Goal: Task Accomplishment & Management: Complete application form

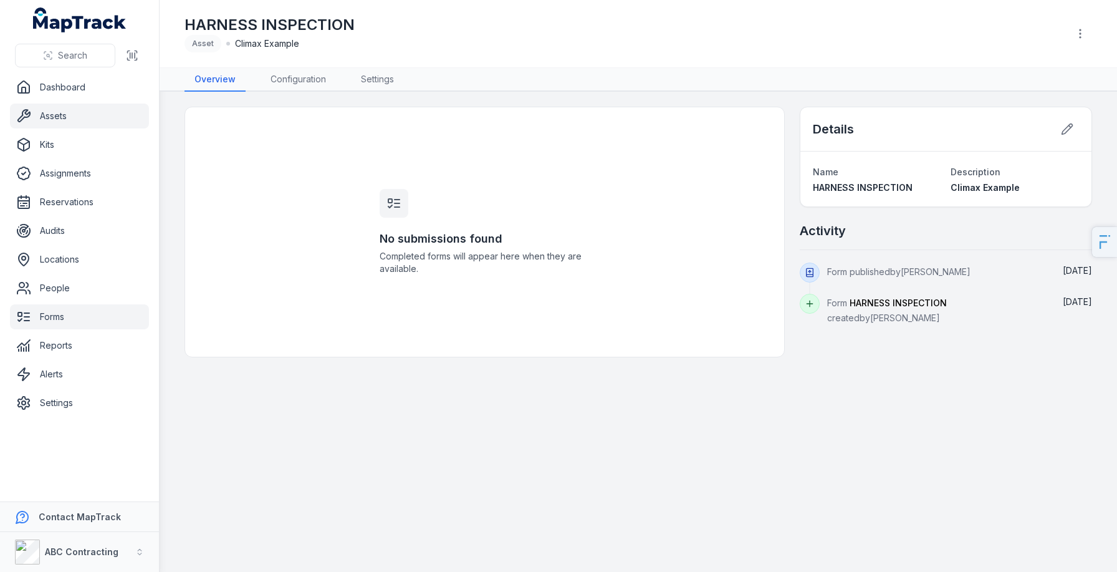
click at [47, 125] on link "Assets" at bounding box center [79, 115] width 139 height 25
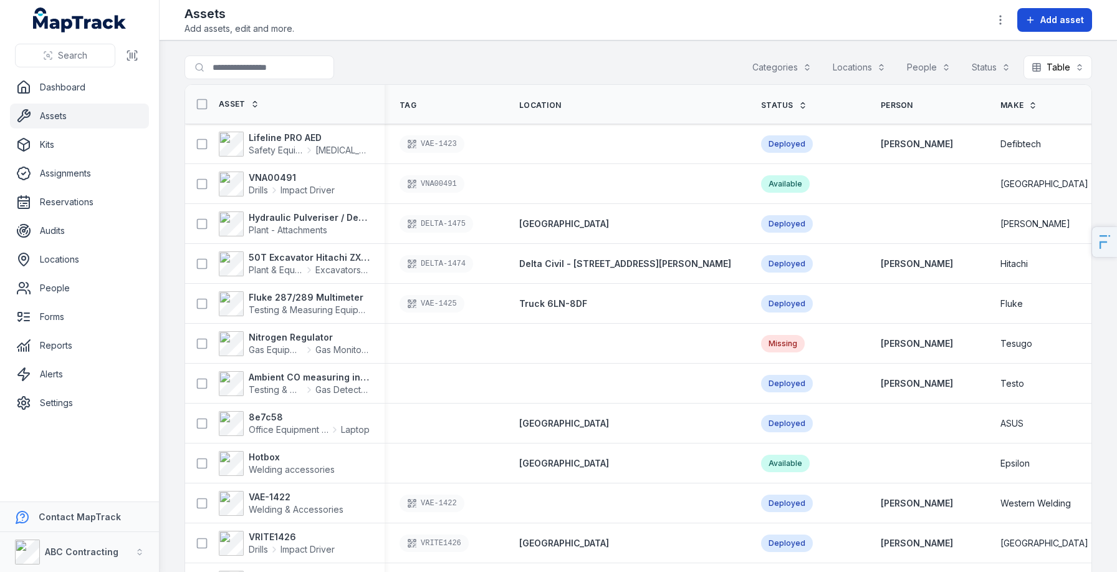
click at [1044, 24] on span "Add asset" at bounding box center [1062, 20] width 44 height 12
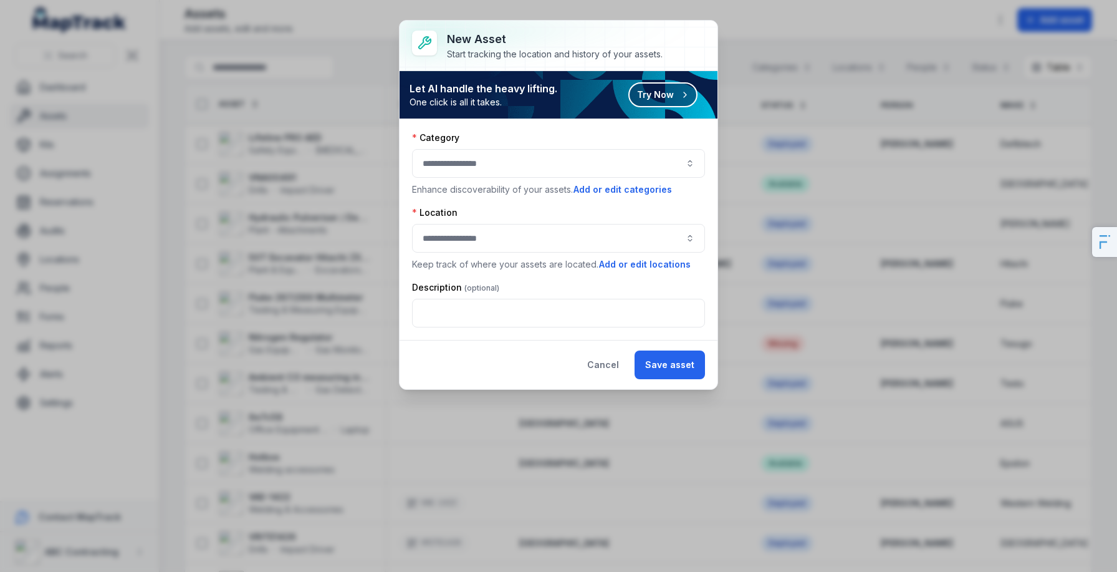
click at [667, 99] on button "Try Now" at bounding box center [662, 94] width 69 height 25
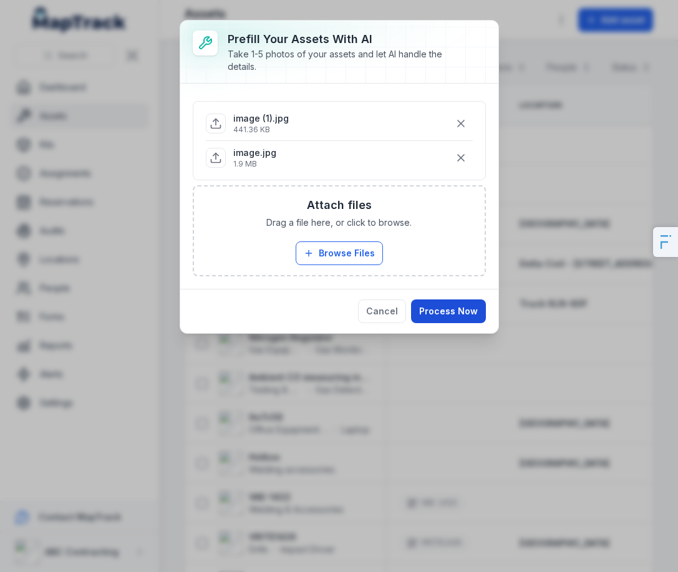
click at [462, 313] on button "Process Now" at bounding box center [448, 311] width 75 height 24
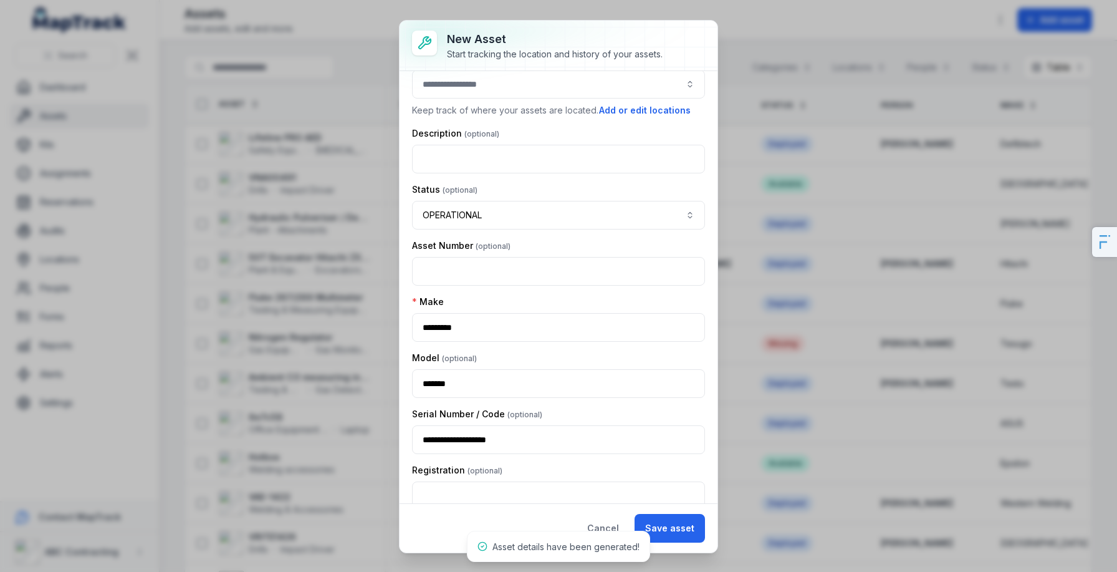
scroll to position [115, 0]
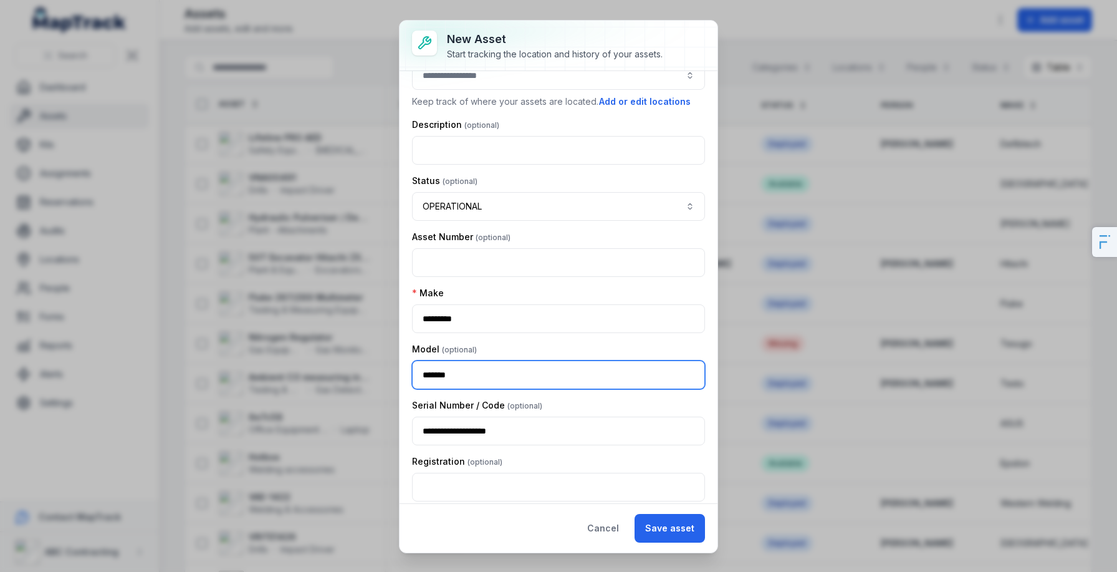
drag, startPoint x: 465, startPoint y: 375, endPoint x: 378, endPoint y: 375, distance: 87.3
click at [378, 375] on div "**********" at bounding box center [558, 286] width 1117 height 572
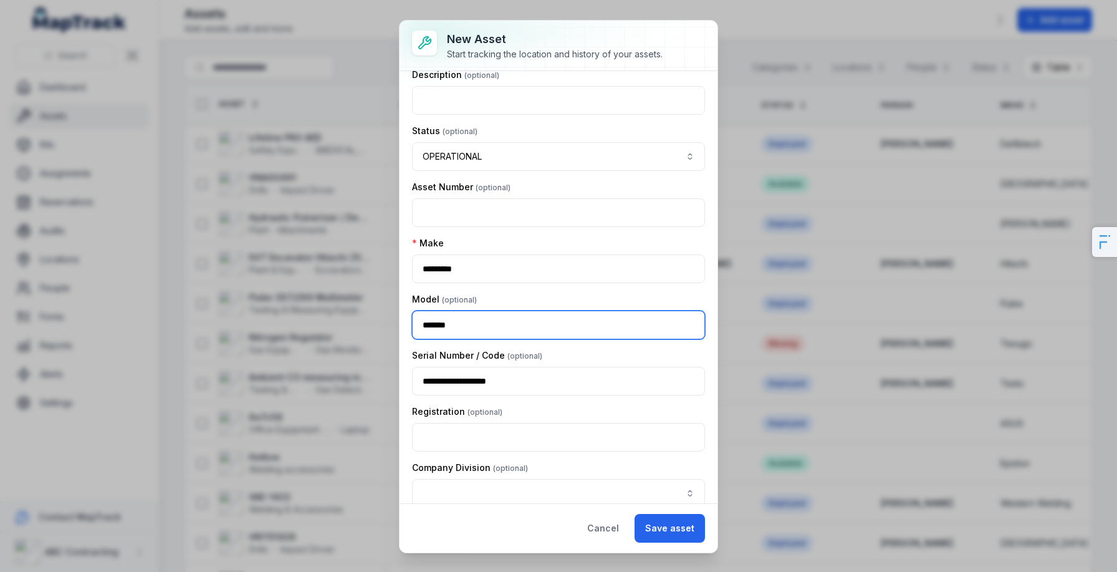
scroll to position [180, 0]
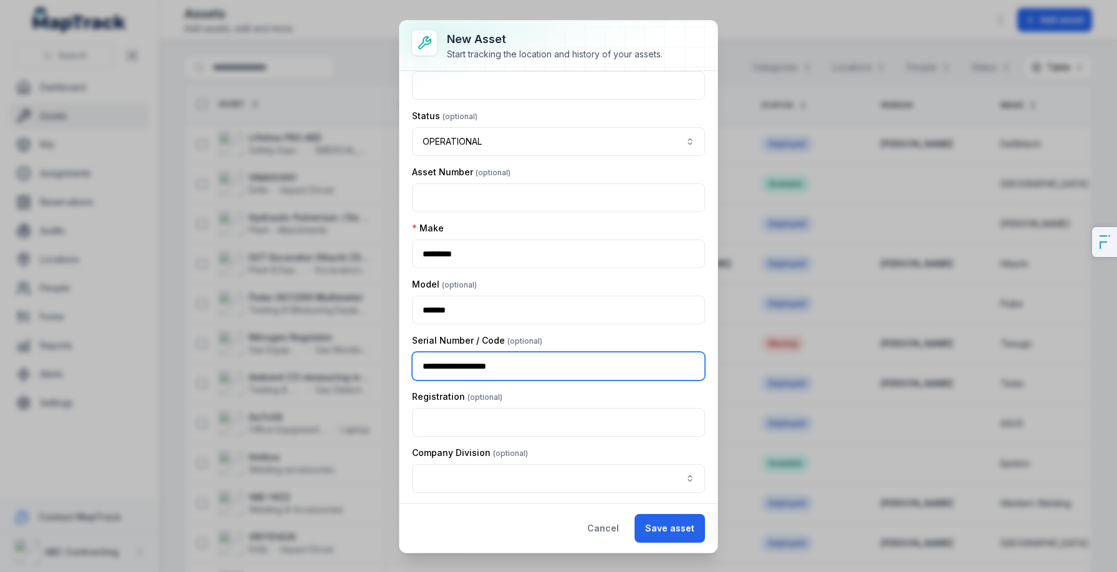
drag, startPoint x: 531, startPoint y: 372, endPoint x: 408, endPoint y: 368, distance: 122.2
click at [408, 368] on div "**********" at bounding box center [559, 287] width 318 height 432
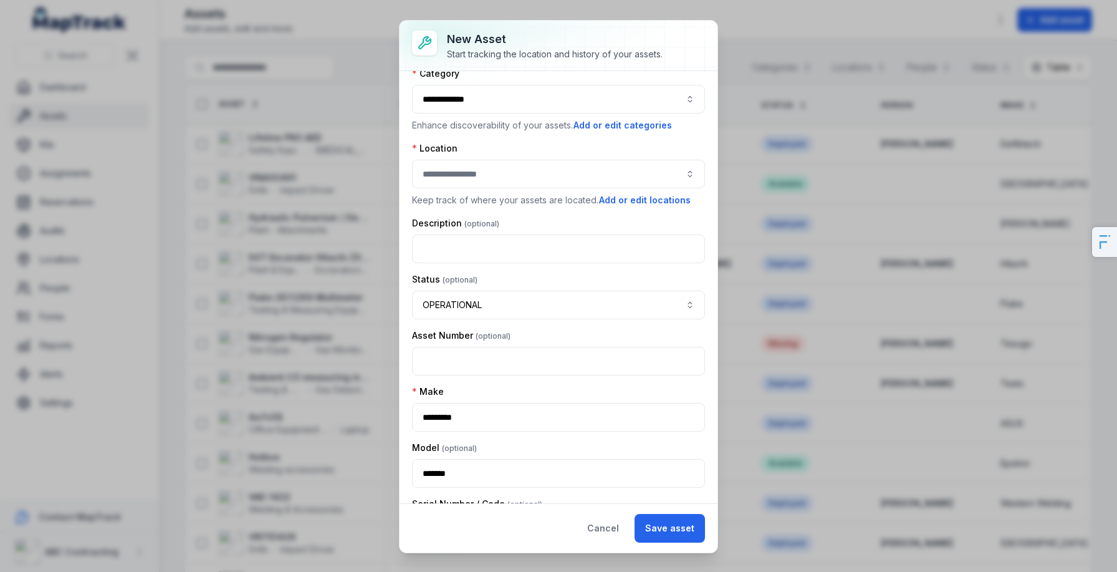
scroll to position [0, 0]
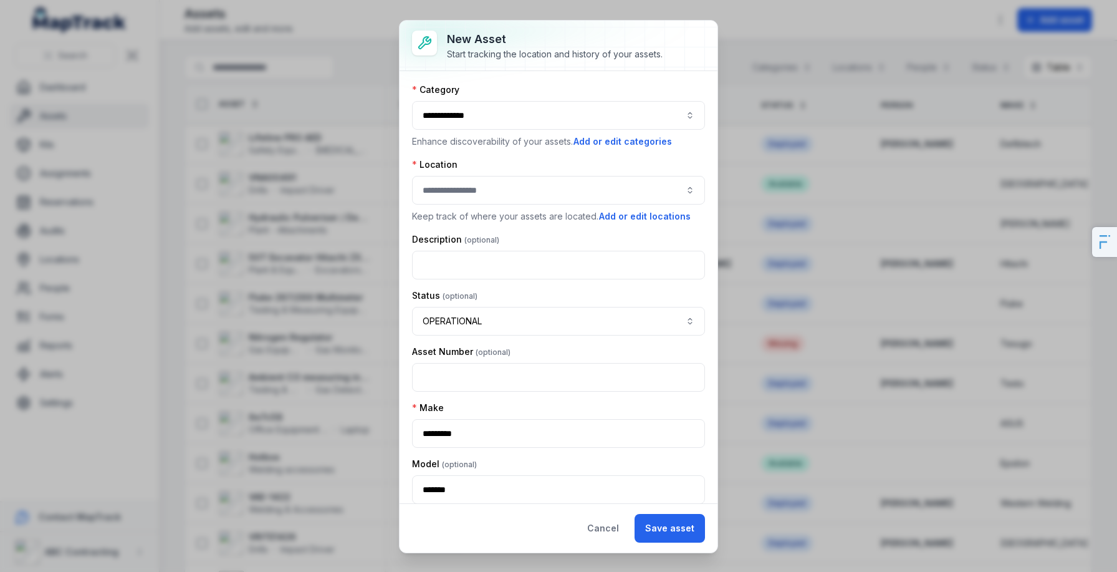
click at [499, 203] on button "button" at bounding box center [558, 190] width 293 height 29
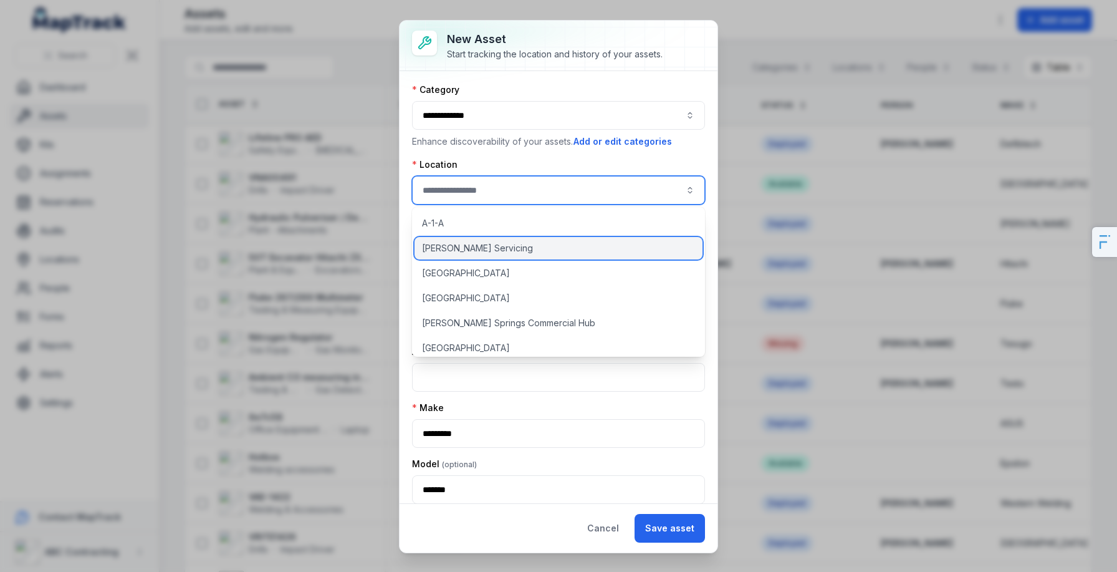
click at [519, 249] on div "[PERSON_NAME] Servicing" at bounding box center [559, 248] width 288 height 22
type input "**********"
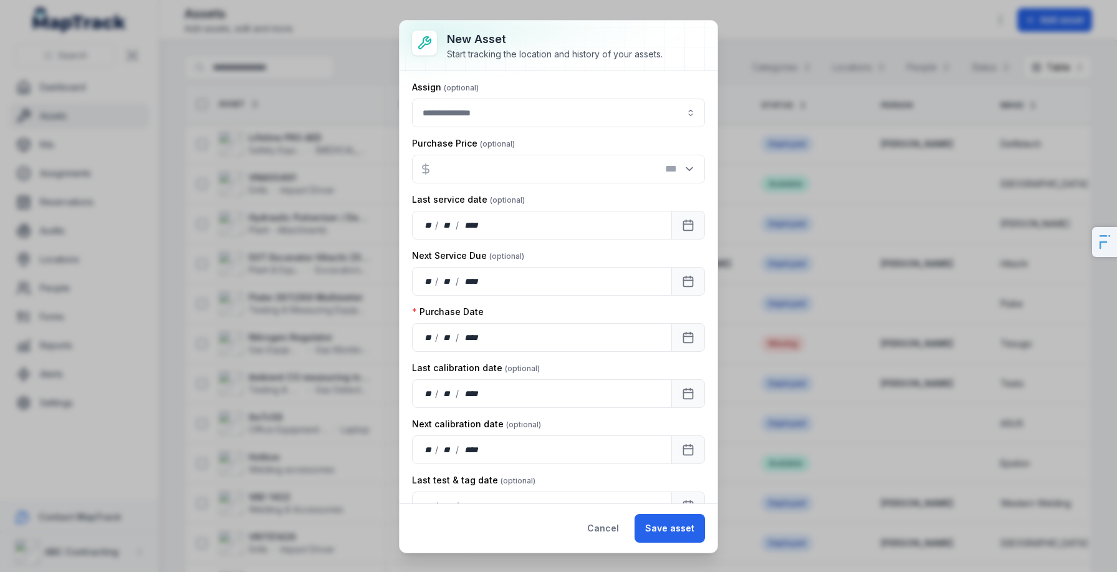
scroll to position [725, 0]
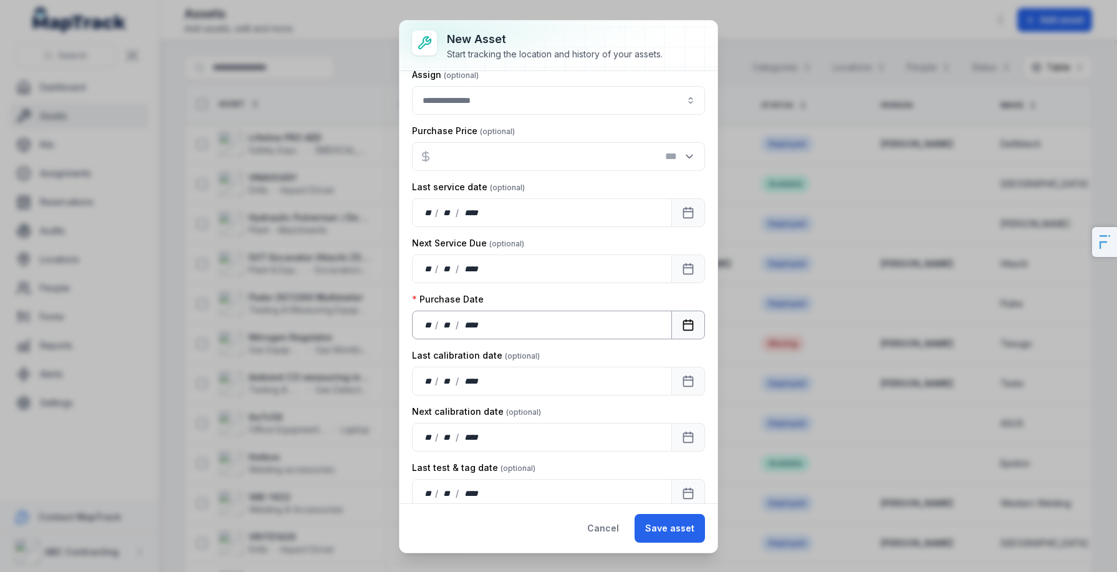
click at [689, 334] on button "Calendar" at bounding box center [688, 324] width 34 height 29
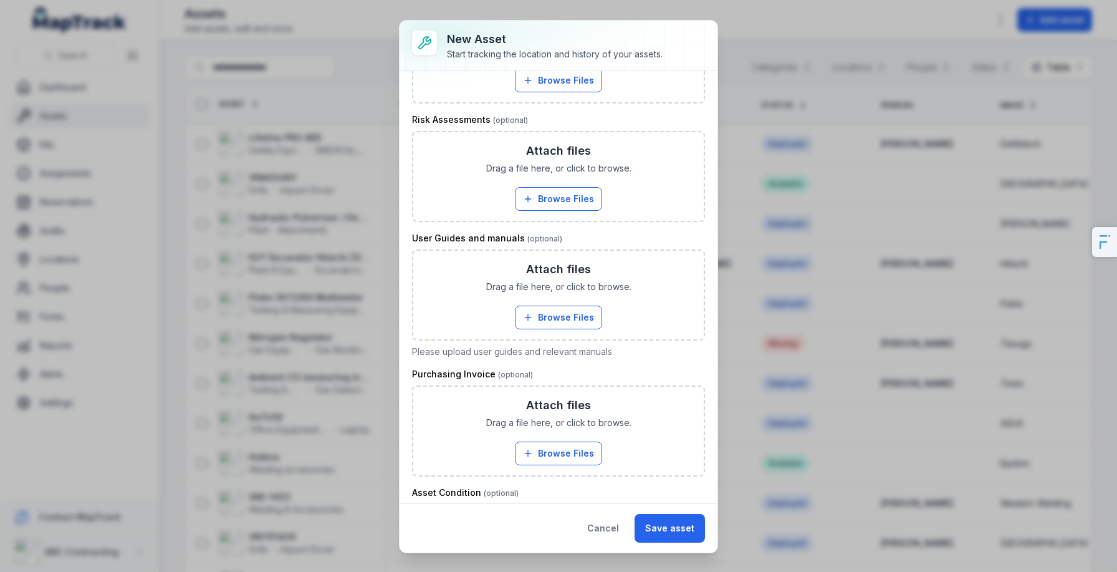
scroll to position [1530, 0]
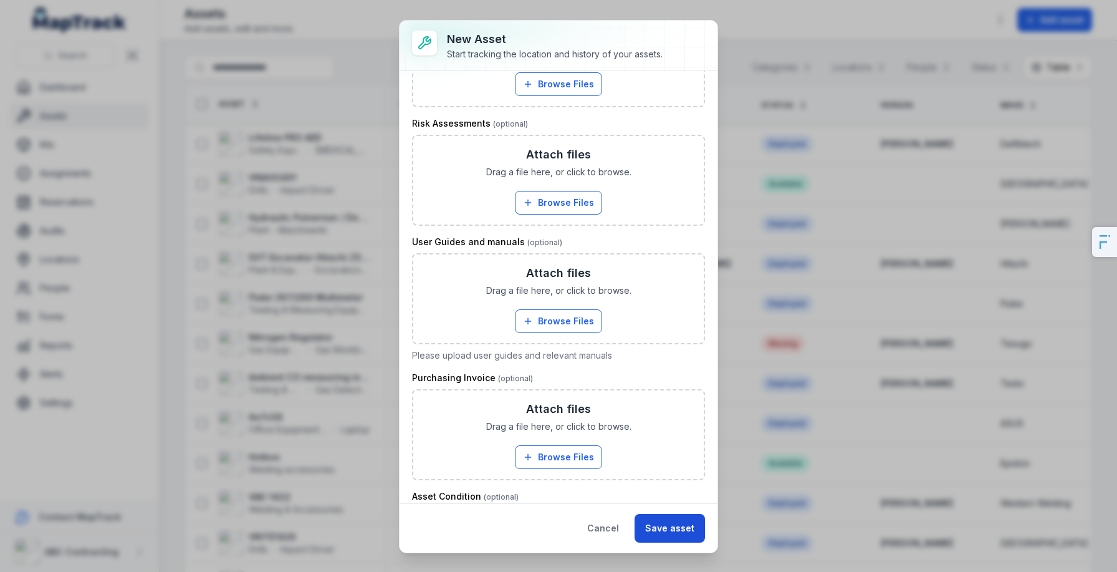
click at [681, 542] on button "Save asset" at bounding box center [670, 528] width 70 height 29
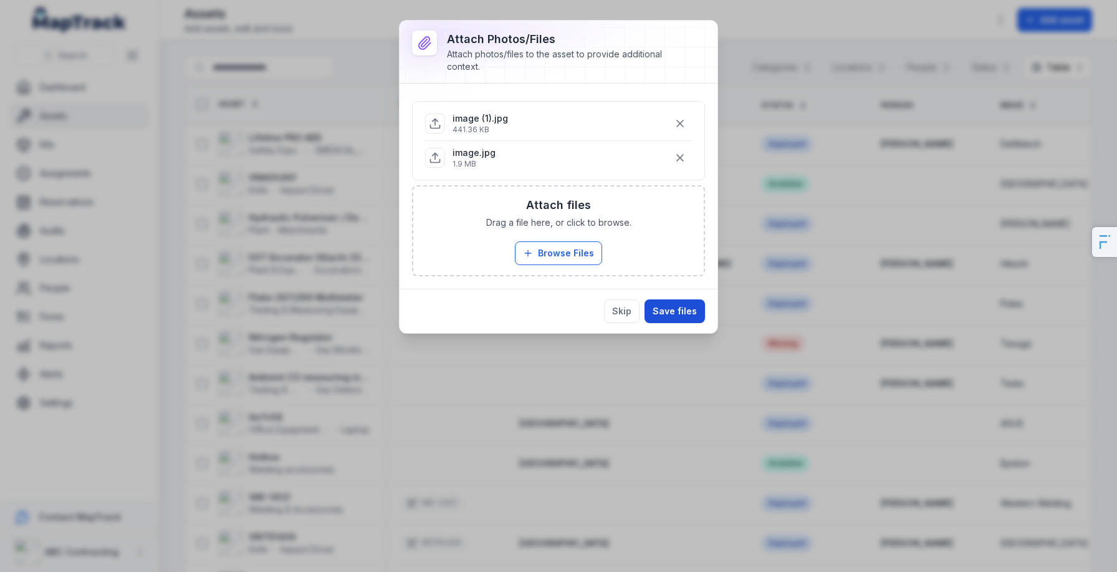
click at [683, 307] on button "Save files" at bounding box center [675, 311] width 60 height 24
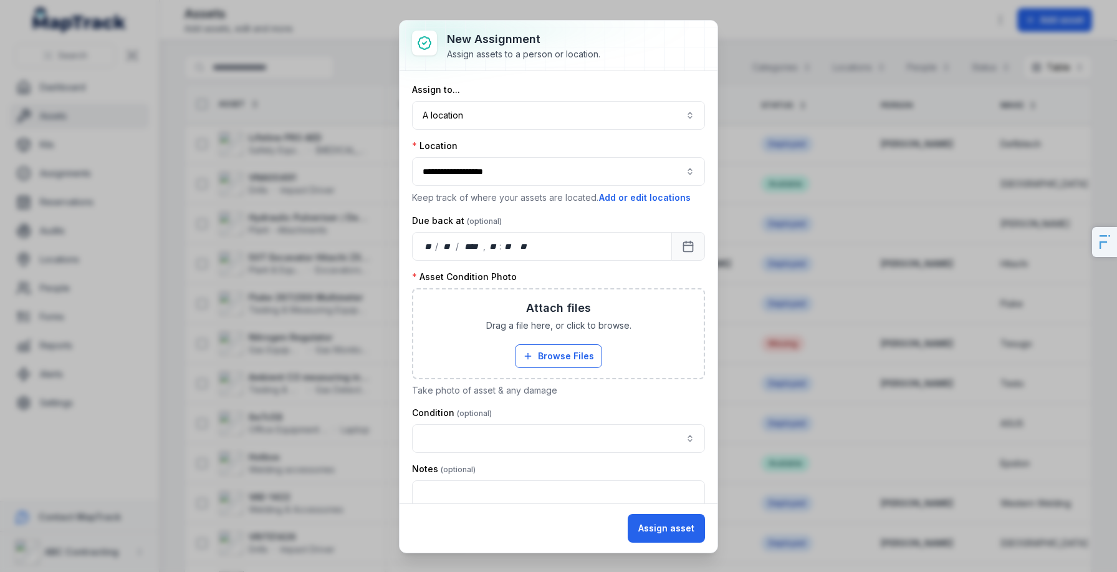
click at [547, 161] on button "**********" at bounding box center [558, 171] width 293 height 29
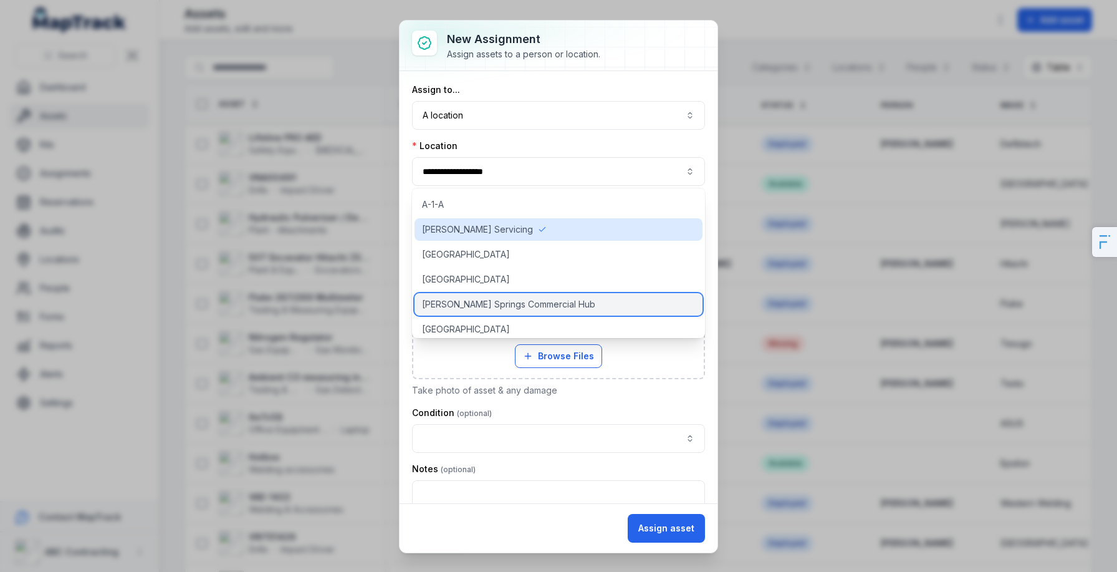
click at [507, 307] on span "[PERSON_NAME] Springs Commercial Hub" at bounding box center [508, 304] width 173 height 12
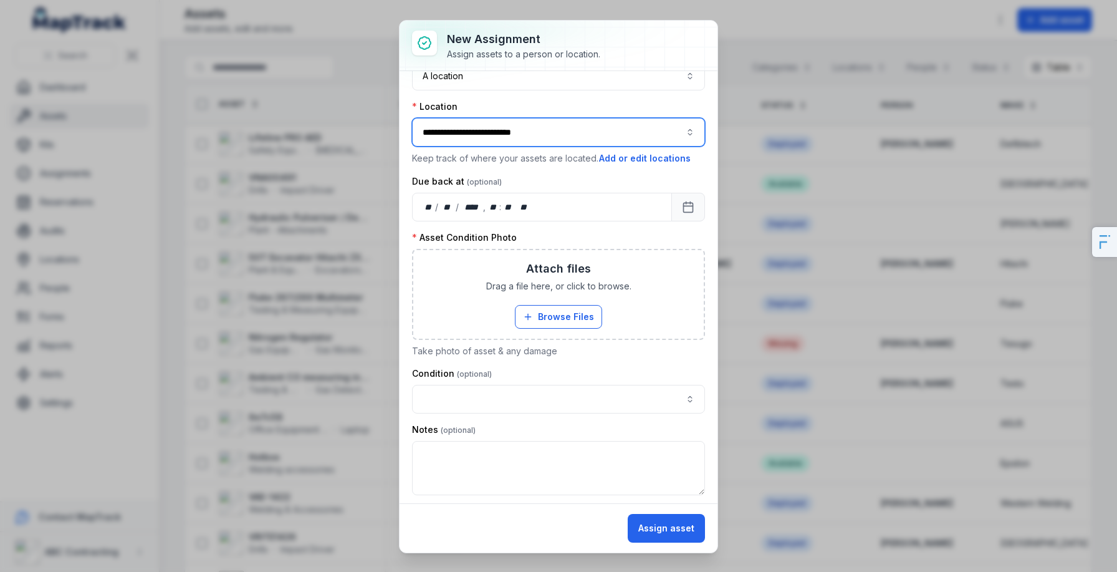
scroll to position [0, 0]
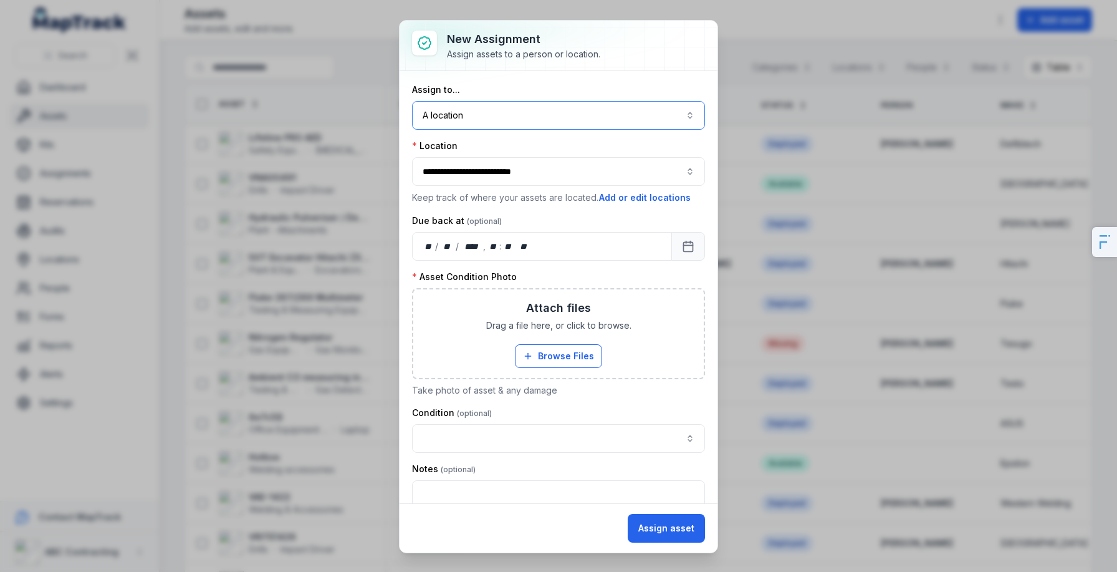
click at [512, 110] on button "A location ********" at bounding box center [558, 115] width 293 height 29
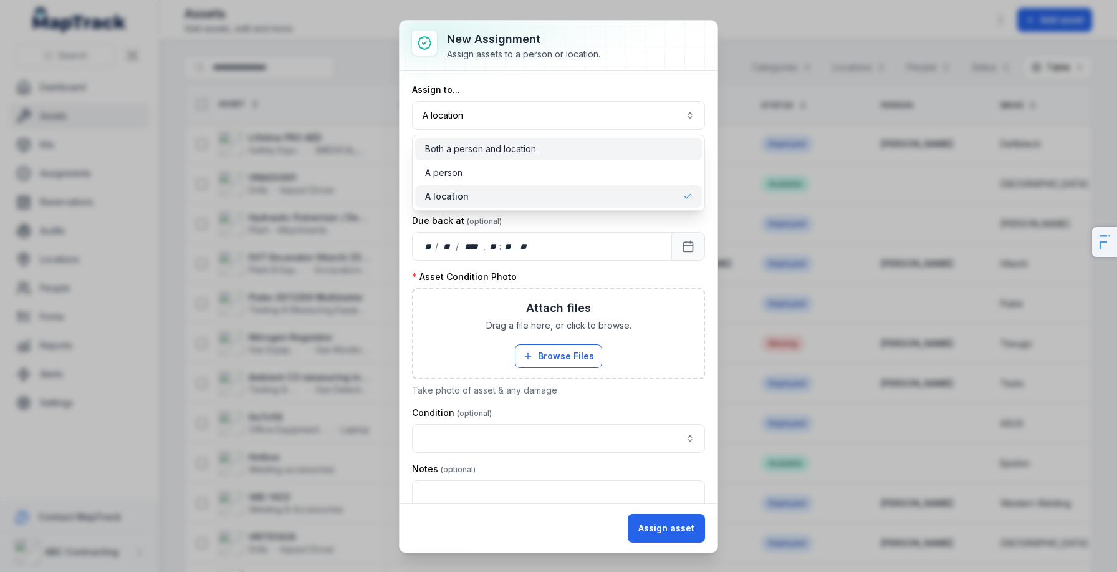
click at [494, 143] on span "Both a person and location" at bounding box center [480, 149] width 111 height 12
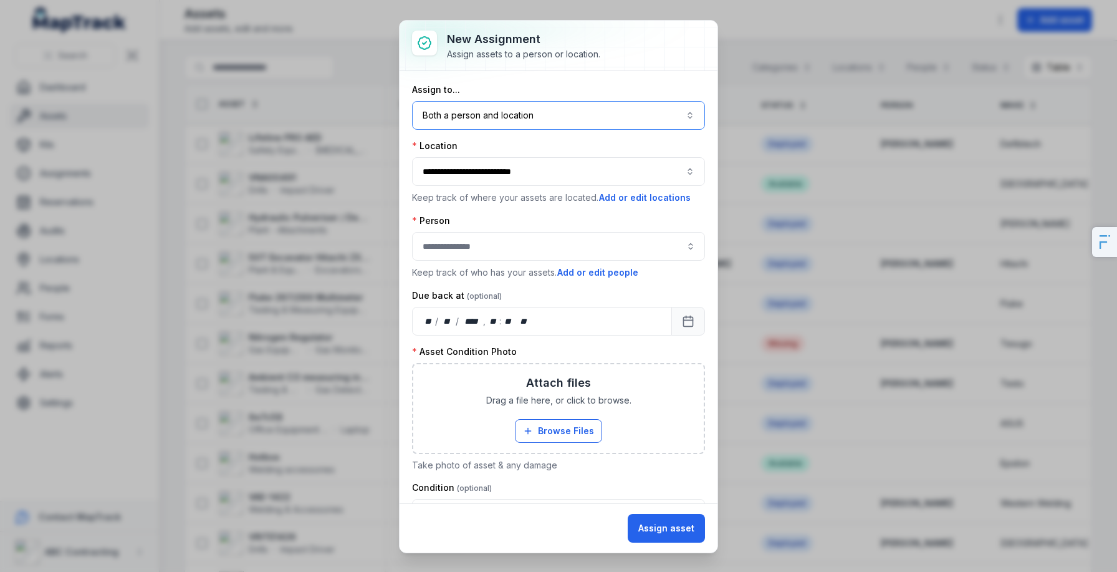
click at [478, 178] on button "**********" at bounding box center [558, 171] width 293 height 29
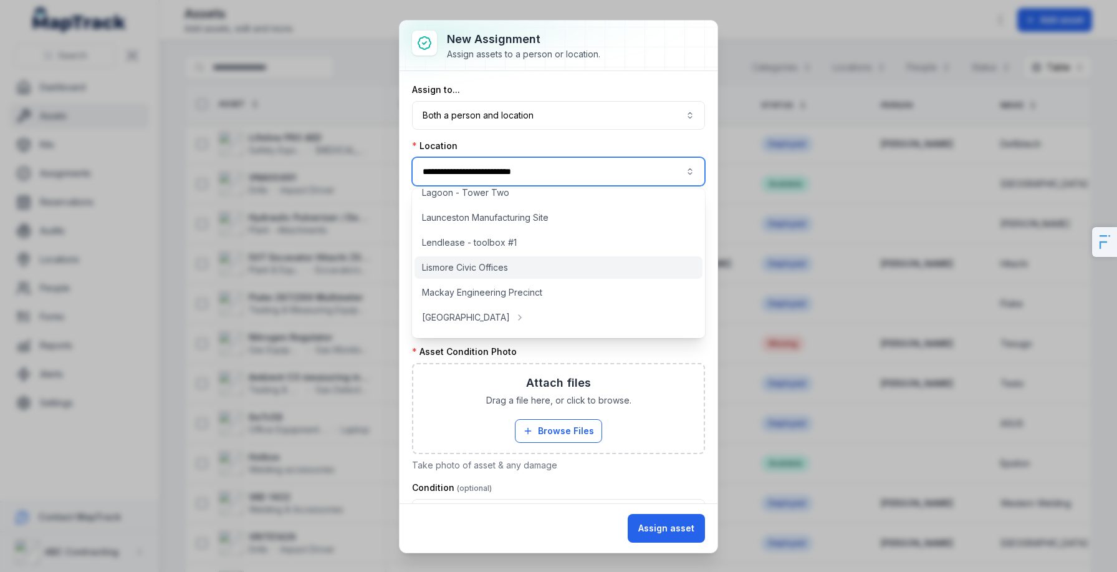
scroll to position [582, 0]
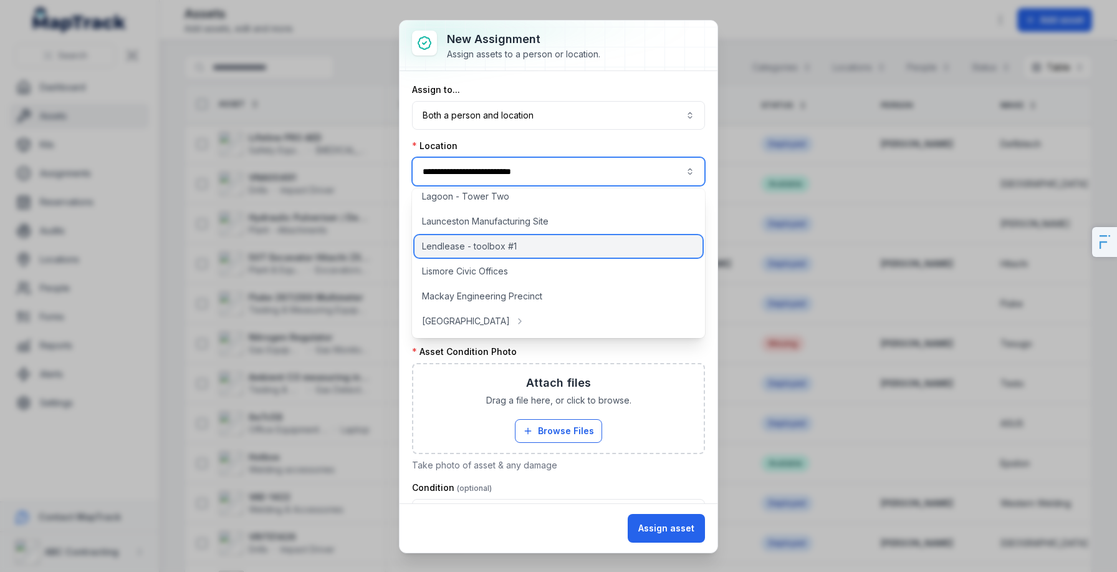
click at [513, 248] on span "Lendlease - toolbox #1" at bounding box center [469, 246] width 95 height 12
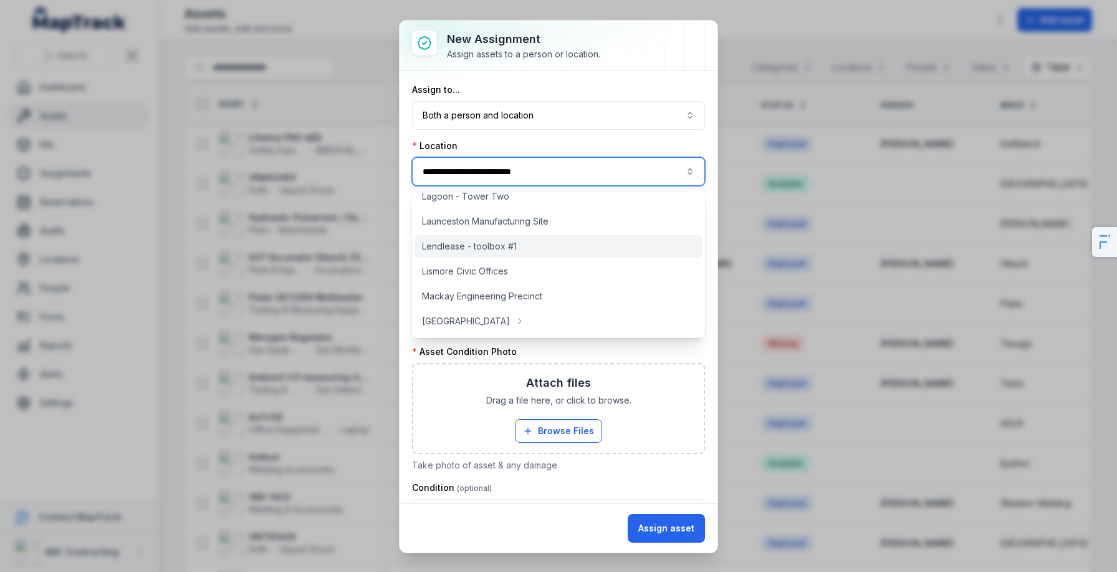
type input "**********"
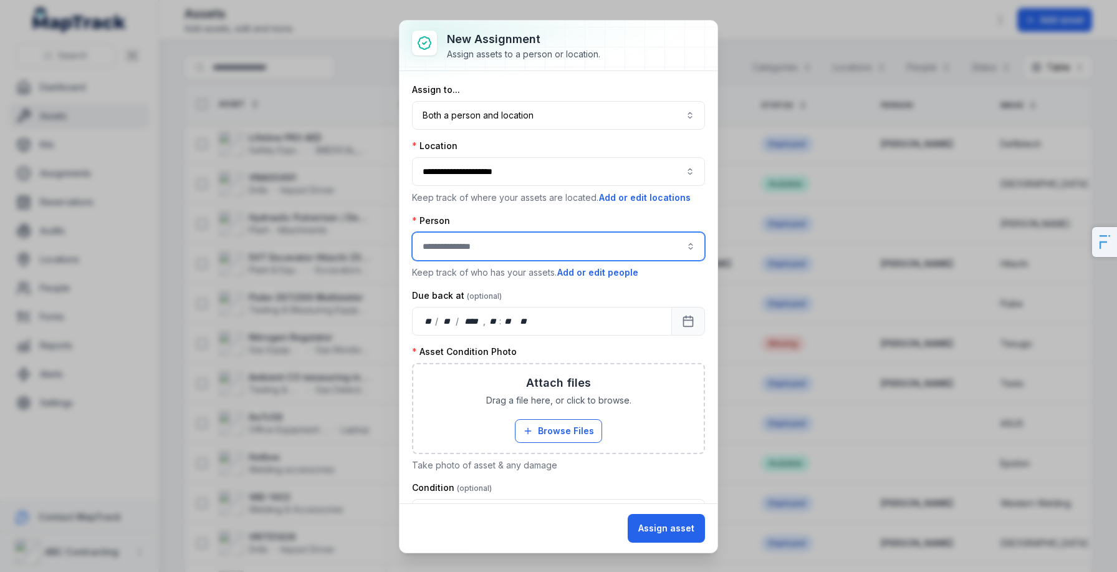
click at [529, 248] on input "assignment-add:person-label" at bounding box center [558, 246] width 293 height 29
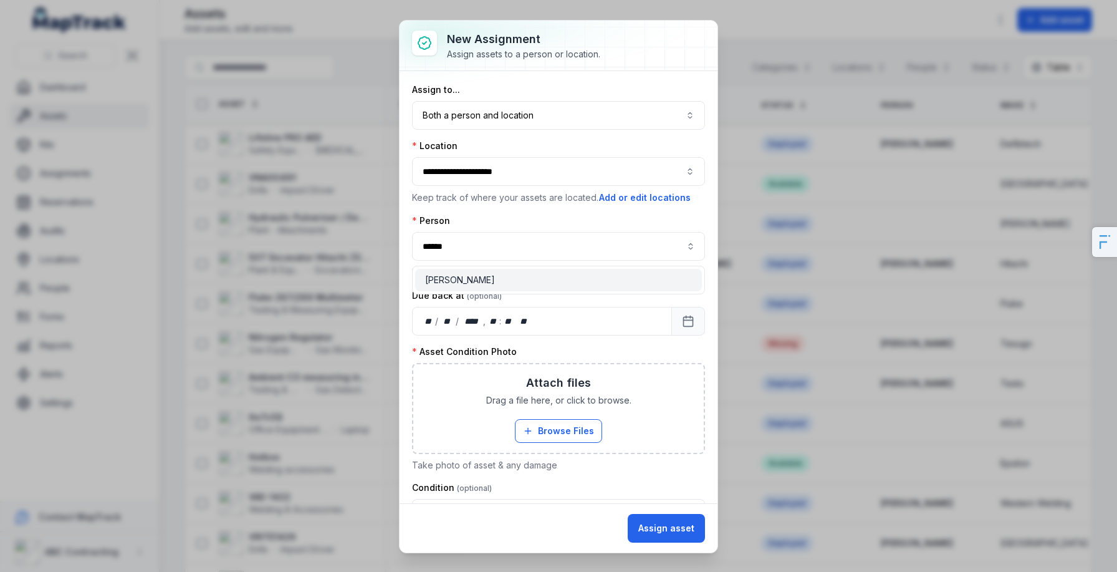
click at [487, 291] on div "[PERSON_NAME]" at bounding box center [558, 280] width 293 height 29
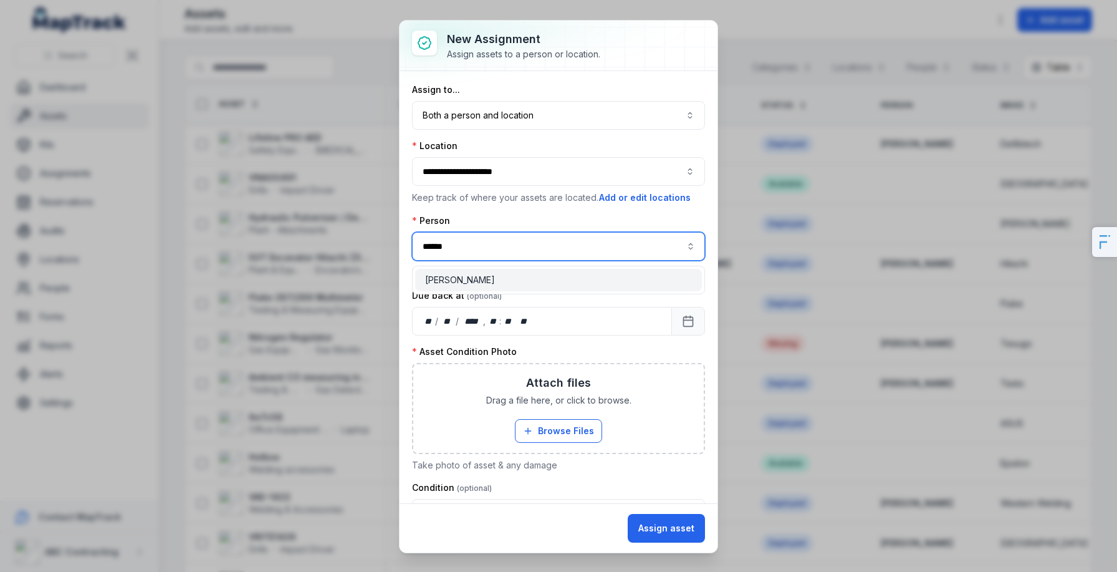
type input "**********"
click at [501, 282] on div "[PERSON_NAME]" at bounding box center [558, 280] width 267 height 12
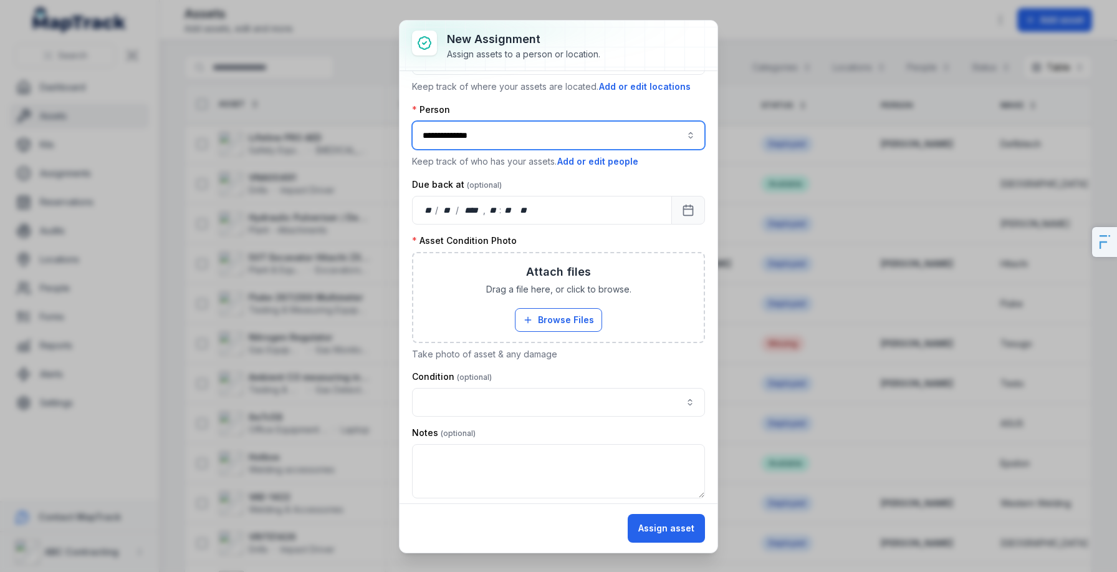
scroll to position [118, 0]
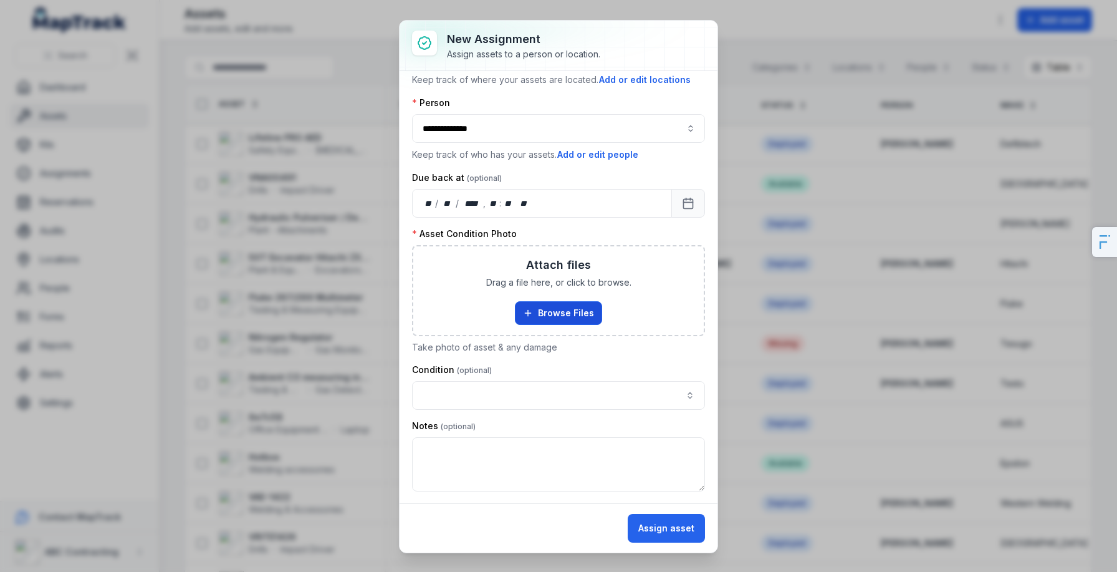
click at [560, 309] on button "Browse Files" at bounding box center [558, 313] width 87 height 24
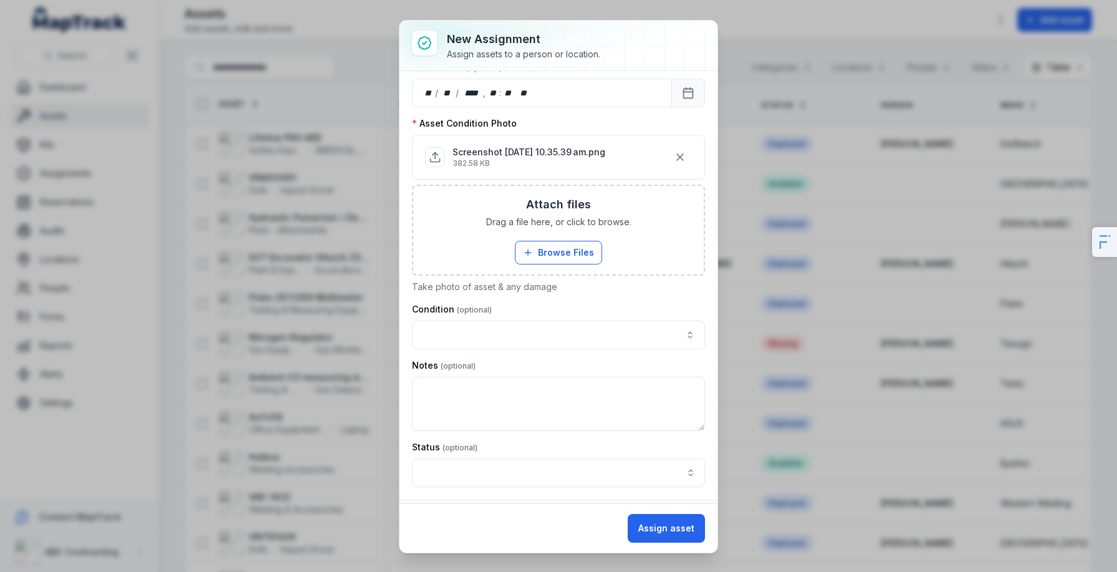
scroll to position [250, 0]
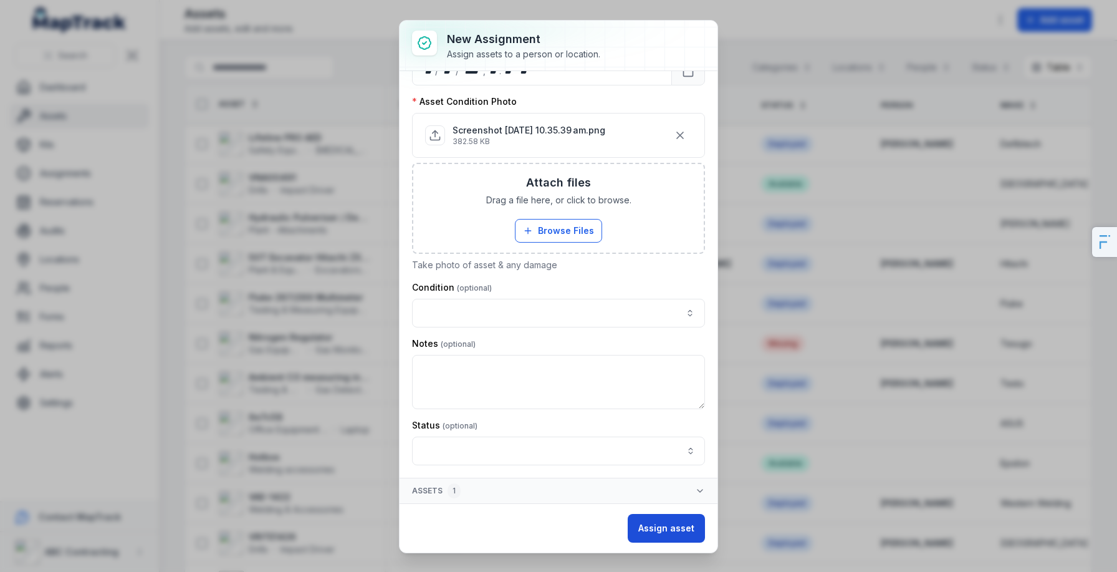
click at [673, 533] on button "Assign asset" at bounding box center [666, 528] width 77 height 29
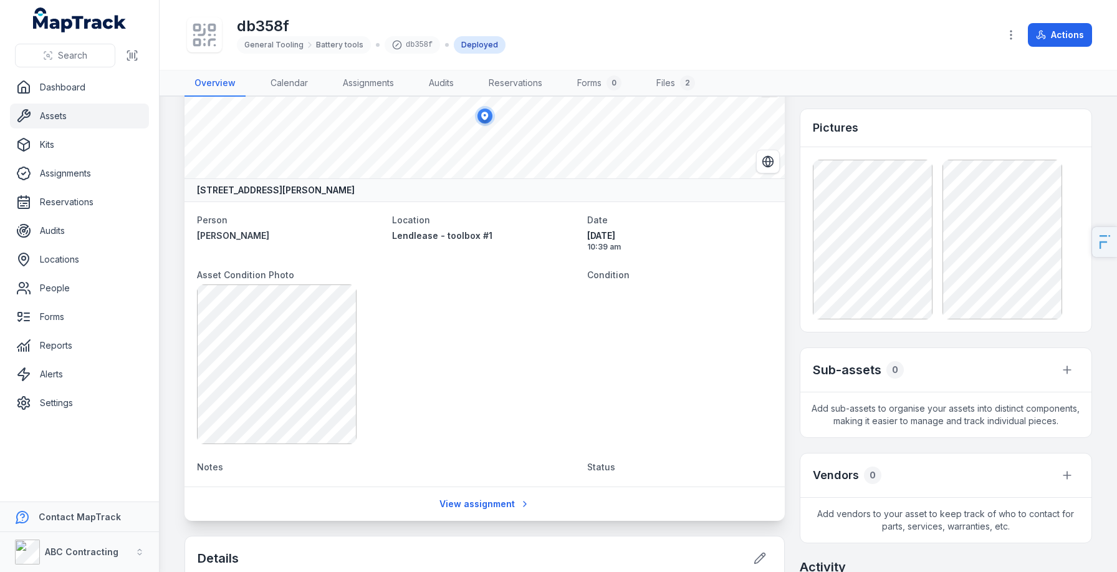
scroll to position [14, 0]
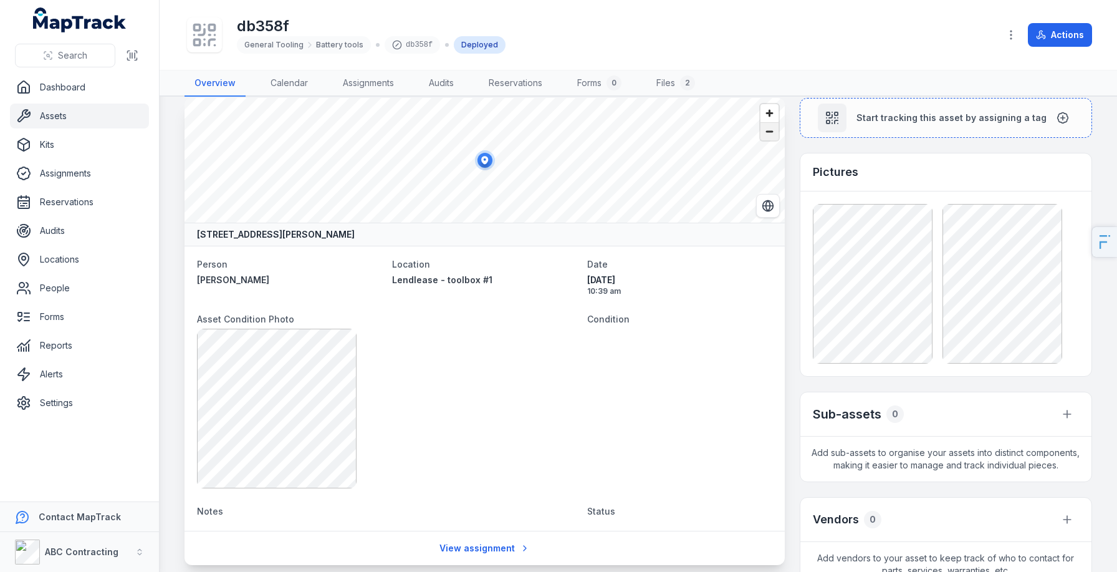
click at [771, 132] on span "Zoom out" at bounding box center [770, 131] width 18 height 17
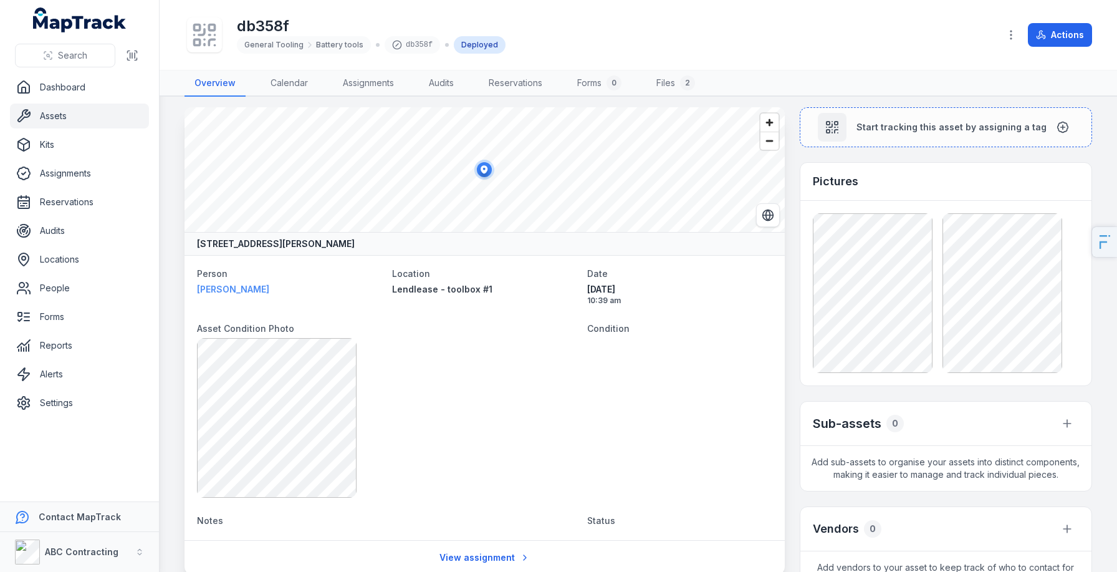
scroll to position [0, 0]
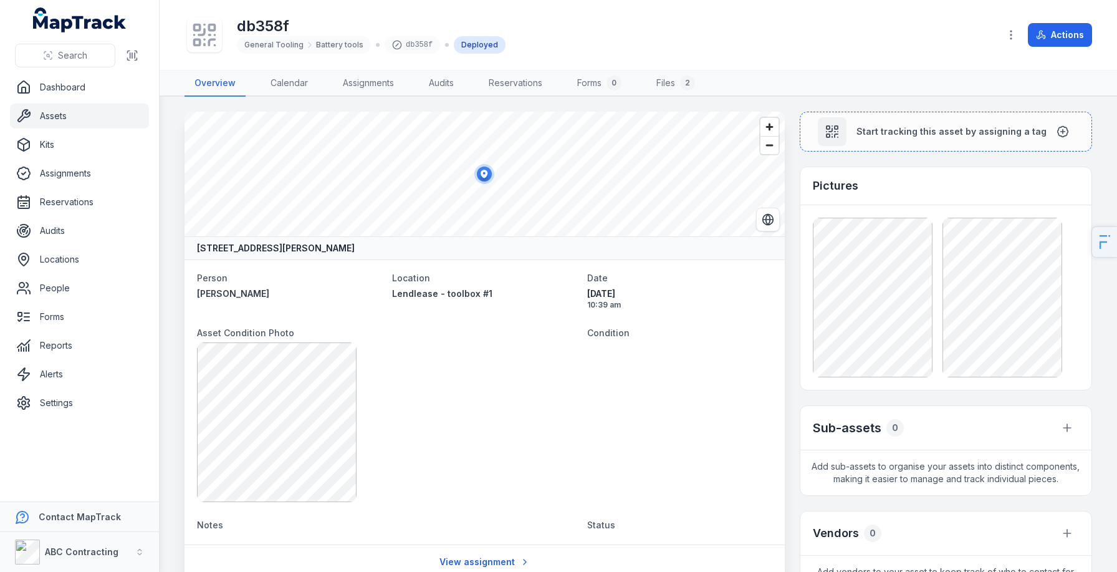
click at [71, 119] on link "Assets" at bounding box center [79, 115] width 139 height 25
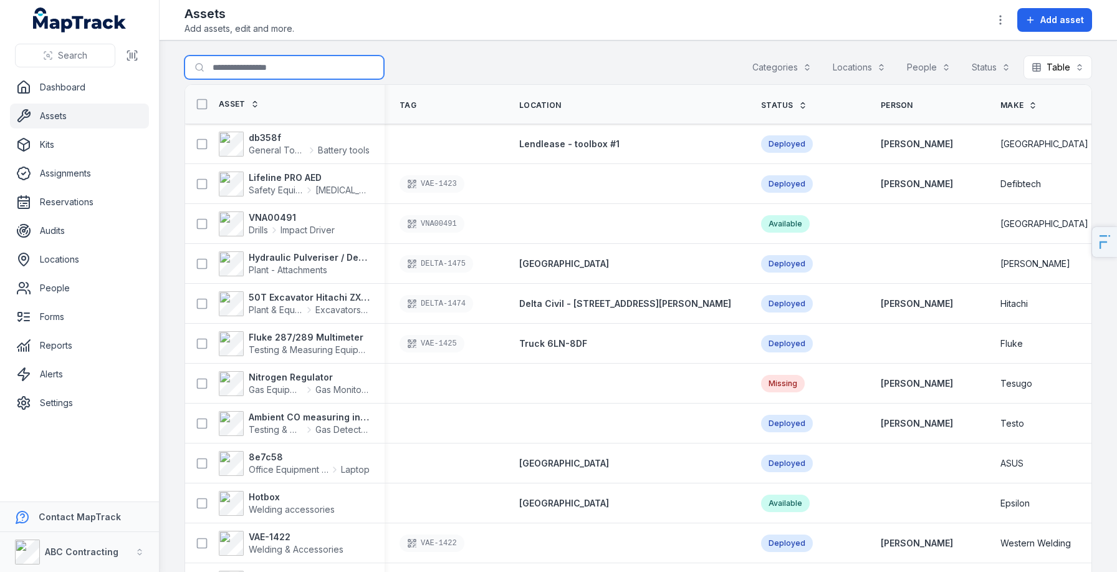
click at [281, 74] on input "Search for assets" at bounding box center [284, 67] width 199 height 24
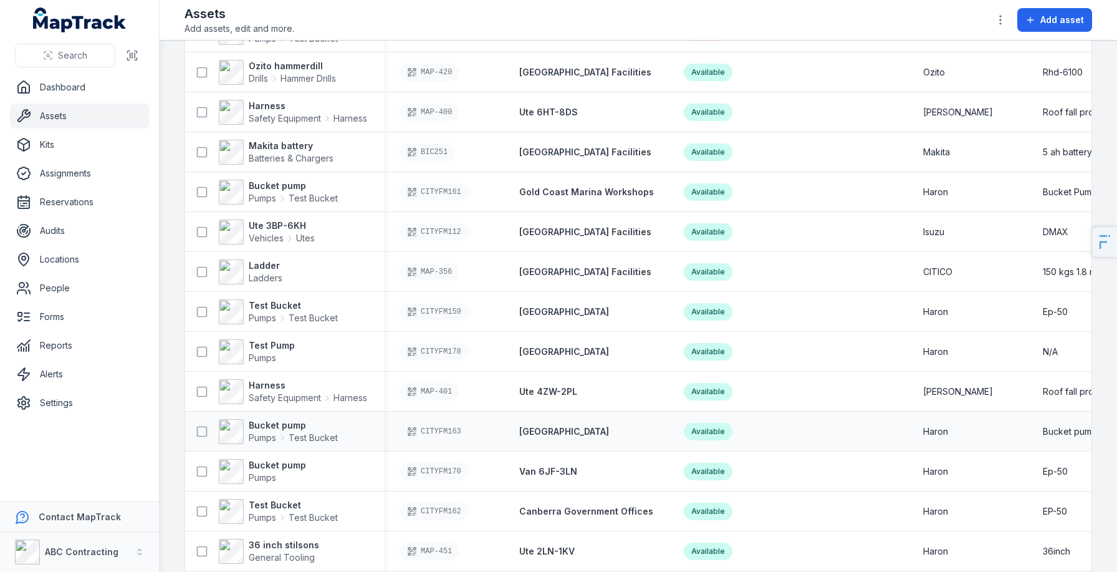
scroll to position [168, 0]
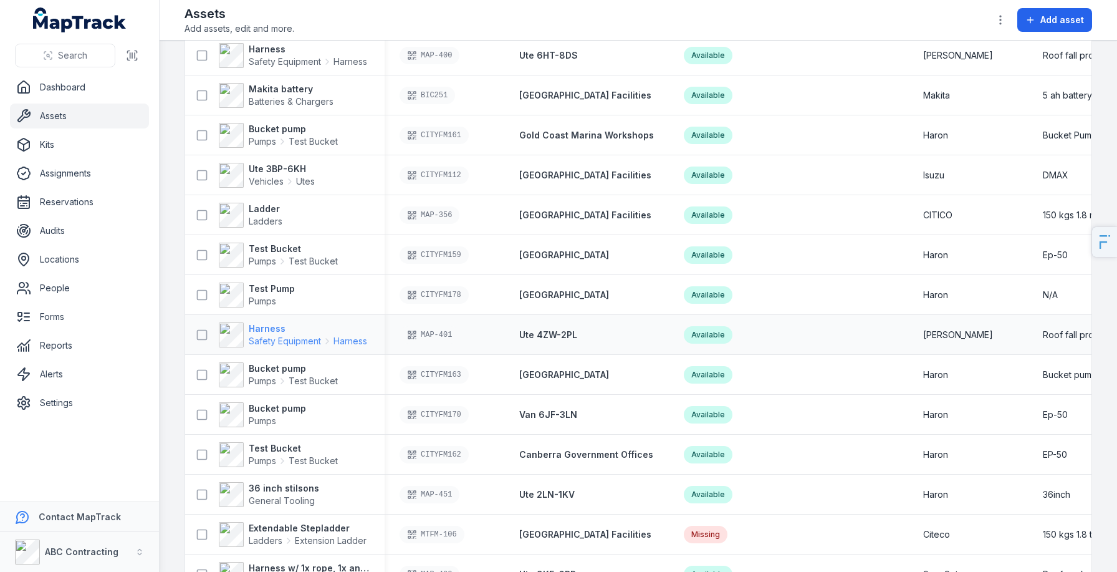
type input "*******"
click at [266, 333] on strong "Harness" at bounding box center [308, 328] width 118 height 12
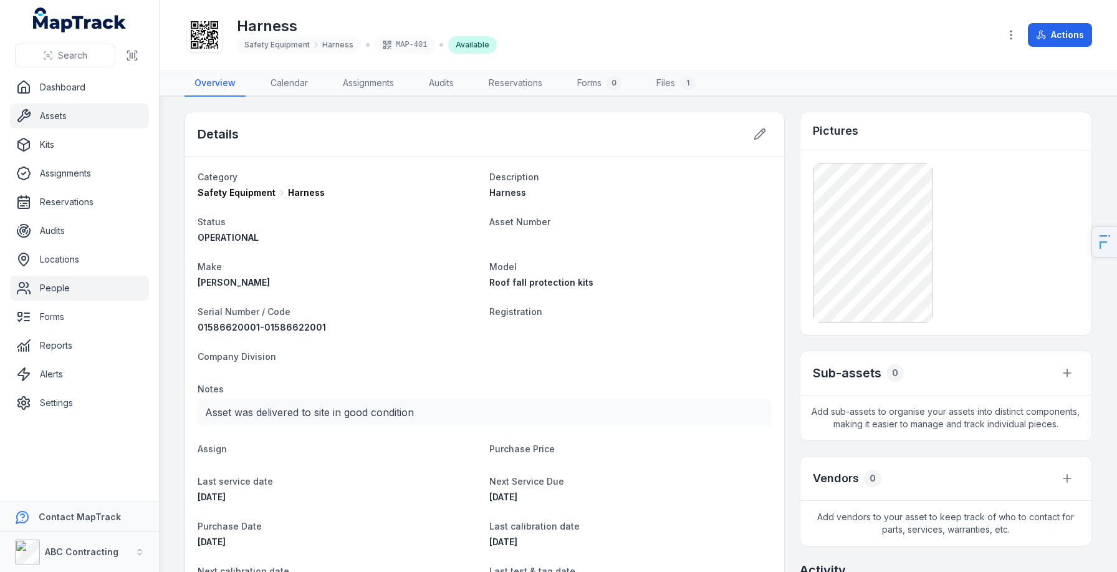
click at [79, 289] on link "People" at bounding box center [79, 288] width 139 height 25
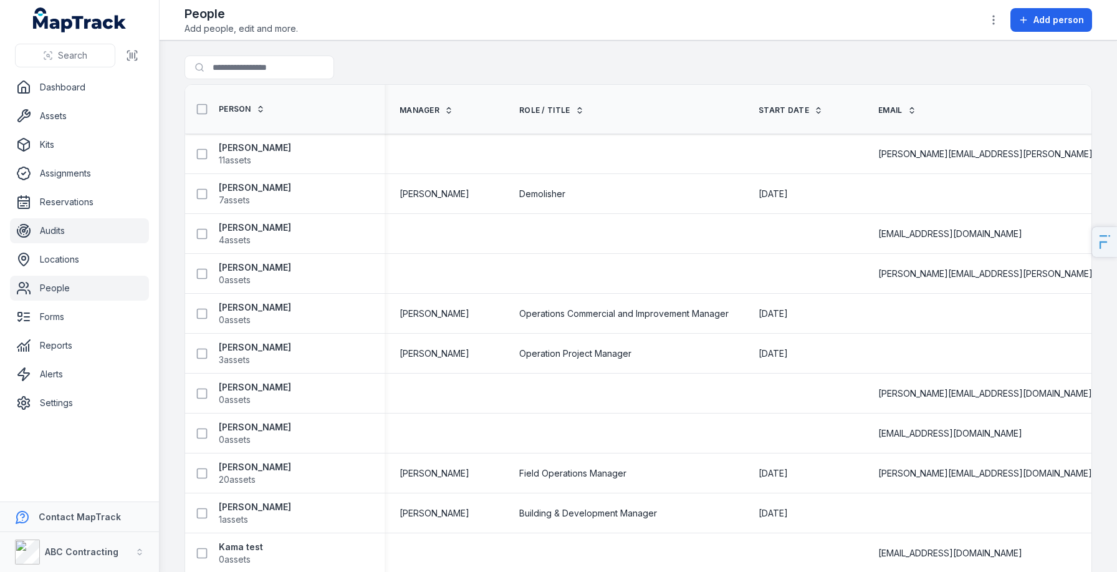
click at [60, 225] on link "Audits" at bounding box center [79, 230] width 139 height 25
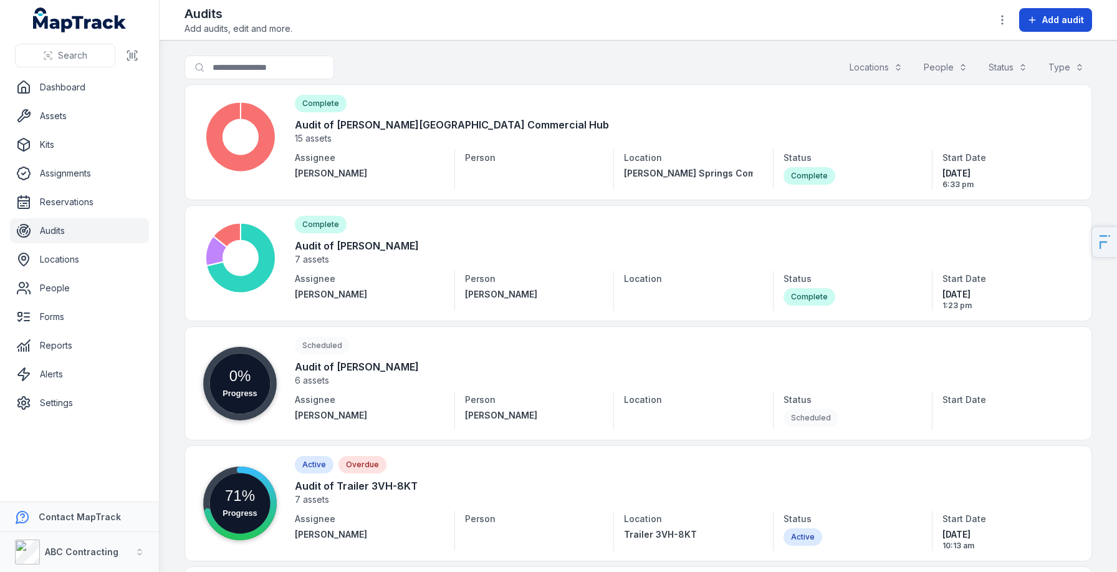
click at [1053, 29] on button "Add audit" at bounding box center [1055, 20] width 73 height 24
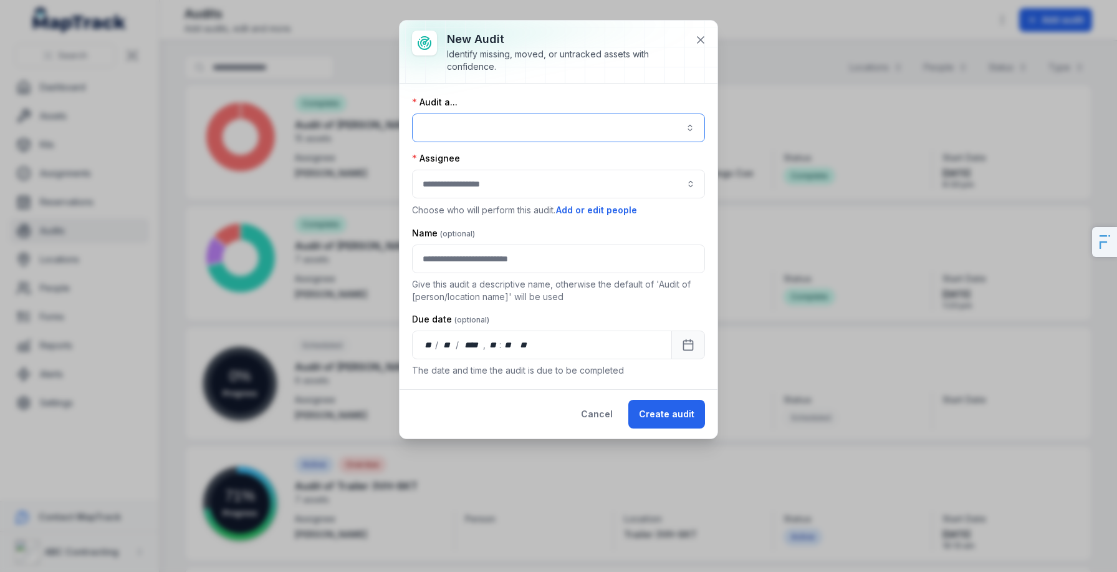
click at [570, 132] on button "button" at bounding box center [558, 127] width 293 height 29
click at [704, 41] on div "New audit Identify missing, moved, or untracked assets with confidence. Audit a…" at bounding box center [559, 230] width 318 height 418
click at [704, 41] on icon at bounding box center [700, 40] width 12 height 12
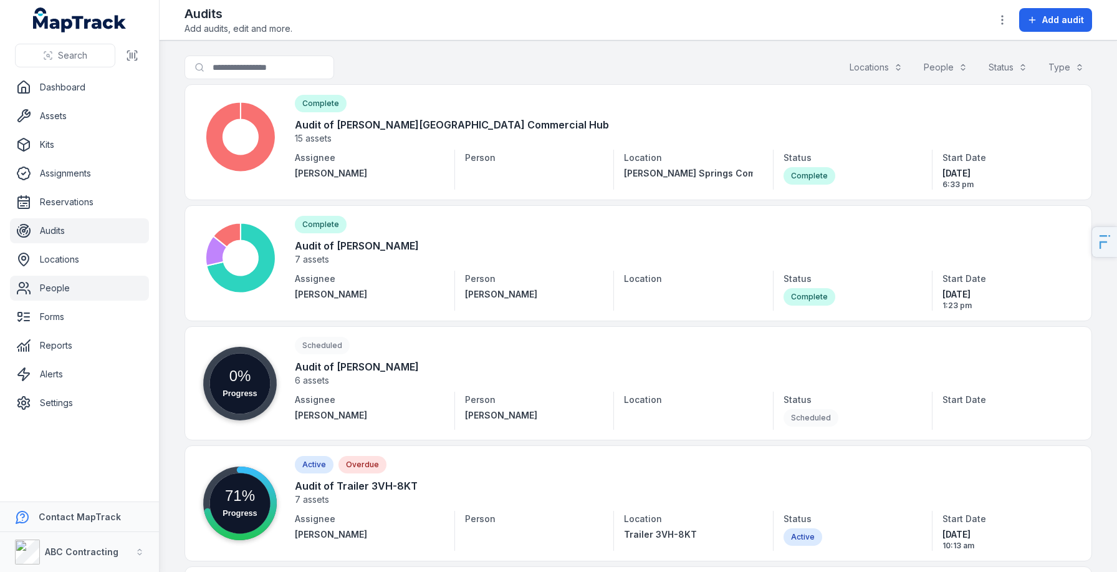
click at [59, 288] on link "People" at bounding box center [79, 288] width 139 height 25
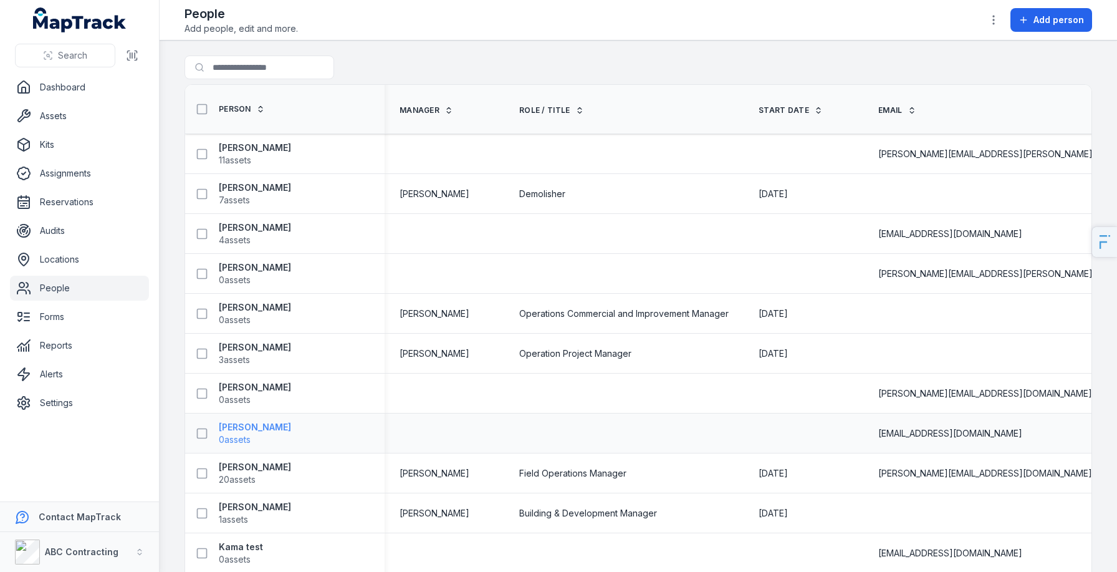
scroll to position [132, 0]
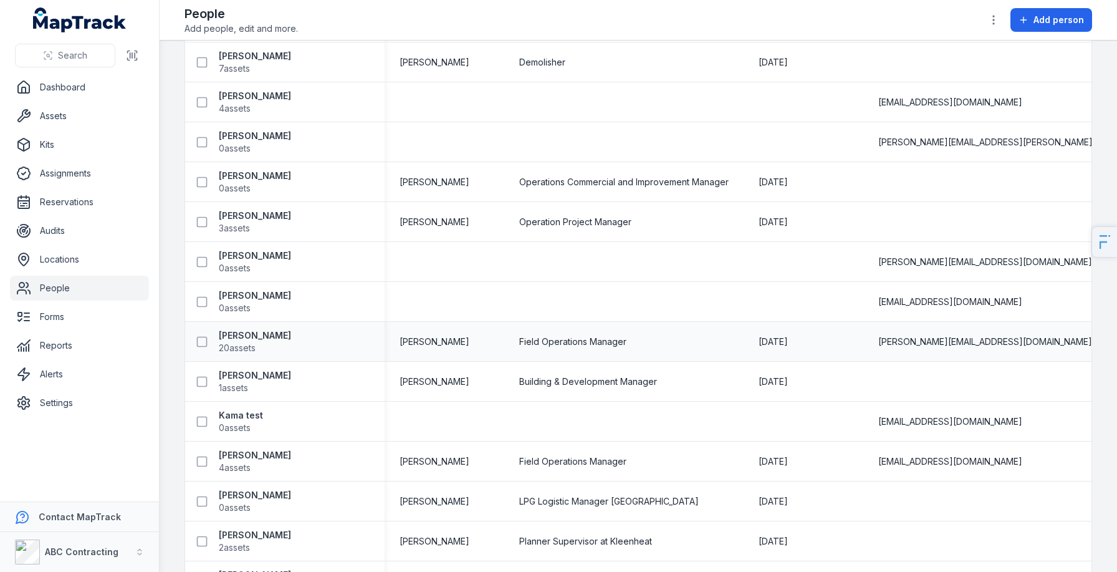
click at [236, 324] on div "[PERSON_NAME] 20 assets" at bounding box center [284, 341] width 199 height 35
click at [252, 336] on strong "[PERSON_NAME]" at bounding box center [255, 335] width 72 height 12
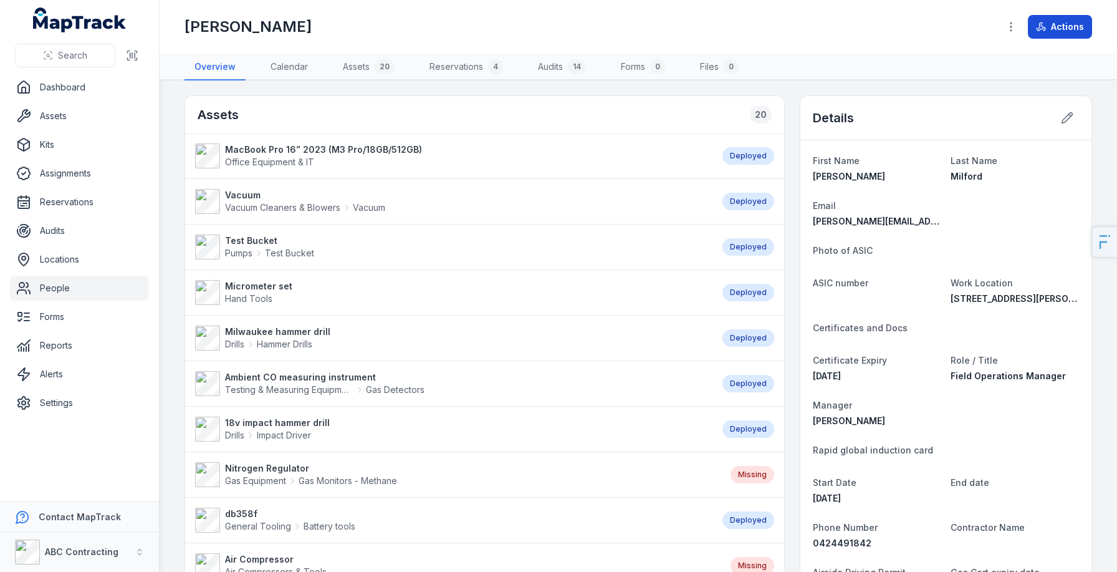
click at [1065, 26] on button "Actions" at bounding box center [1060, 27] width 64 height 24
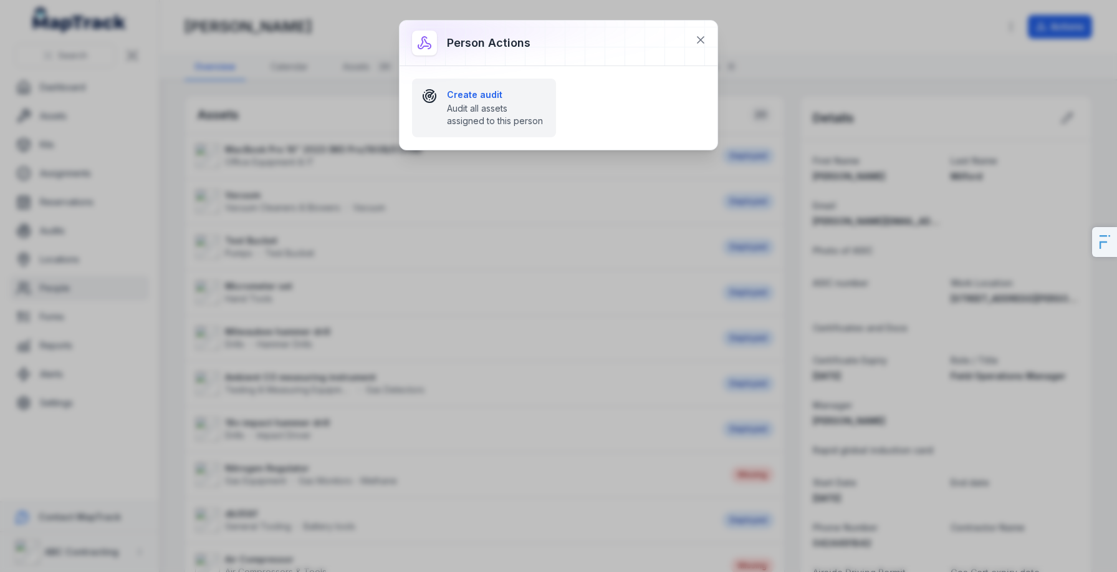
click at [489, 123] on span "Audit all assets assigned to this person" at bounding box center [496, 114] width 99 height 25
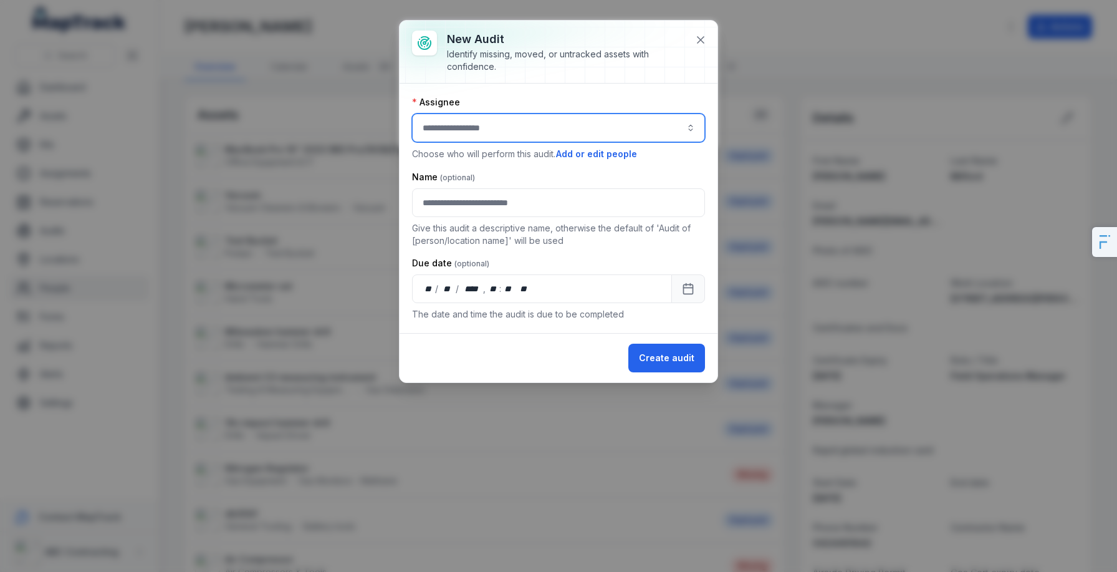
click at [492, 132] on input "audit-add:assignee_id-label" at bounding box center [558, 127] width 293 height 29
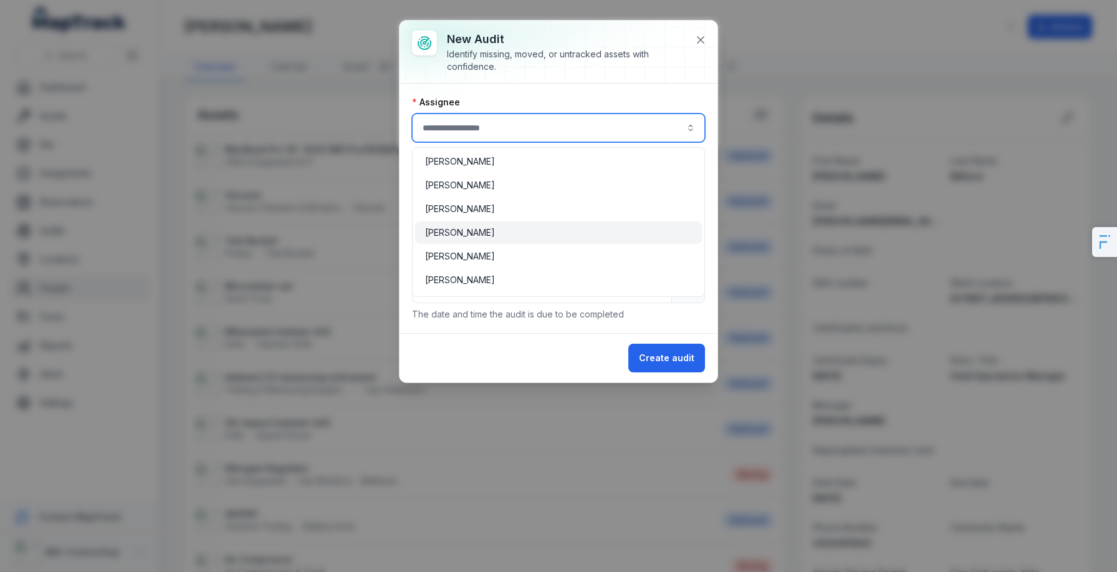
scroll to position [166, 0]
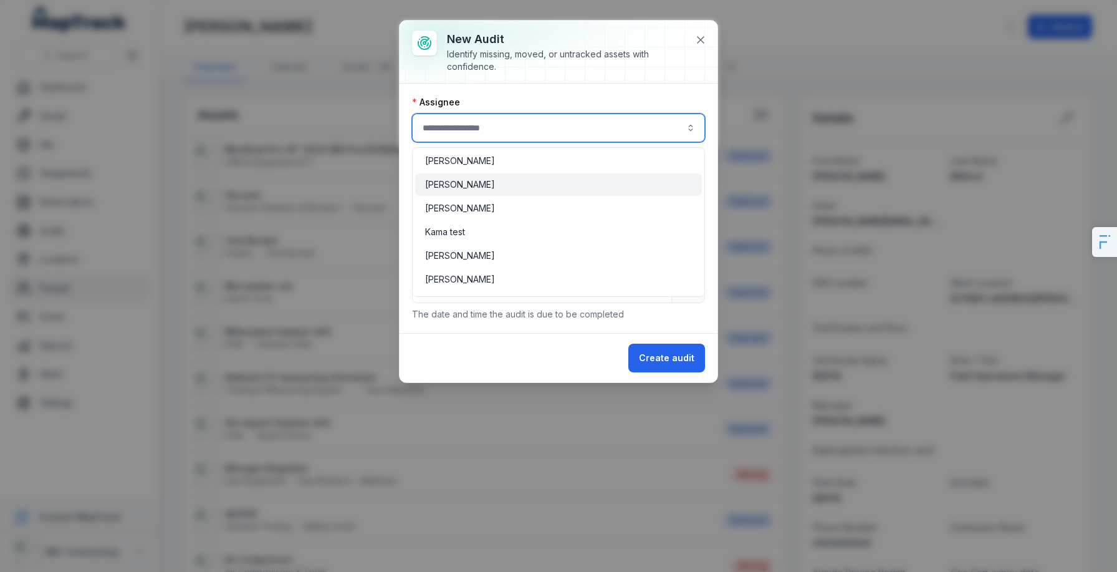
click at [505, 175] on div "[PERSON_NAME]" at bounding box center [558, 184] width 287 height 22
type input "**********"
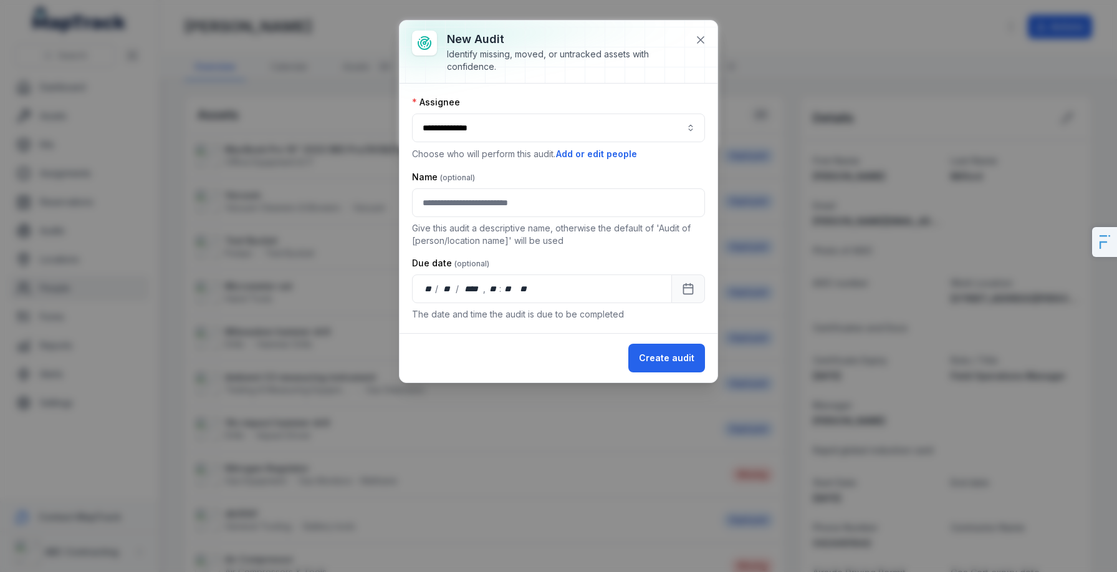
click at [613, 50] on div "Identify missing, moved, or untracked assets with confidence." at bounding box center [566, 60] width 238 height 25
click at [542, 208] on input "text" at bounding box center [558, 202] width 293 height 29
click at [412, 248] on div "**********" at bounding box center [558, 208] width 293 height 224
click at [473, 190] on input "text" at bounding box center [558, 202] width 293 height 29
type input "**********"
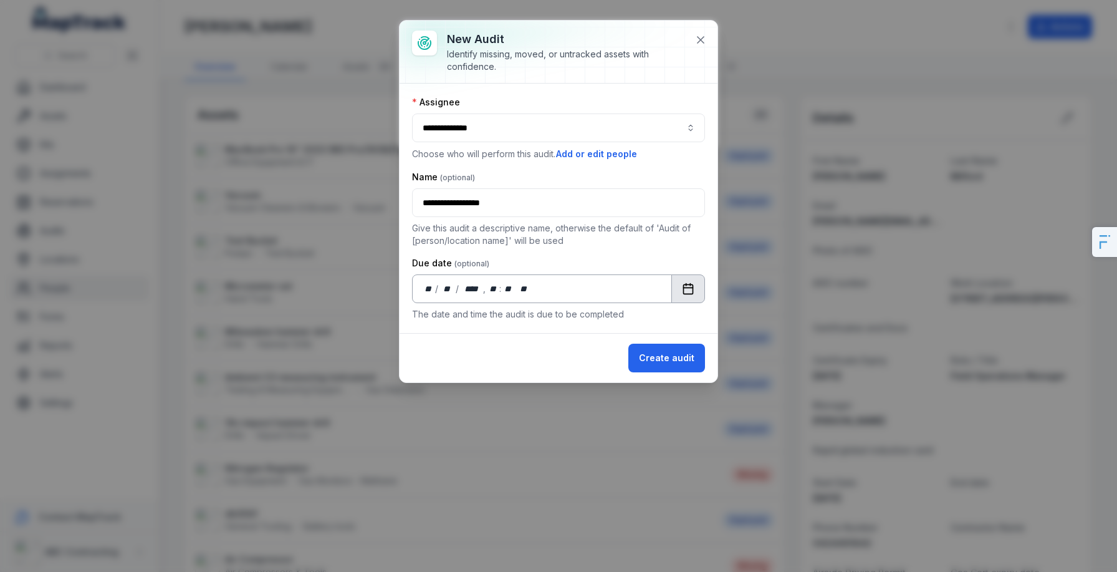
click at [700, 286] on button "Calendar" at bounding box center [688, 288] width 34 height 29
click at [658, 357] on button "Create audit" at bounding box center [666, 357] width 77 height 29
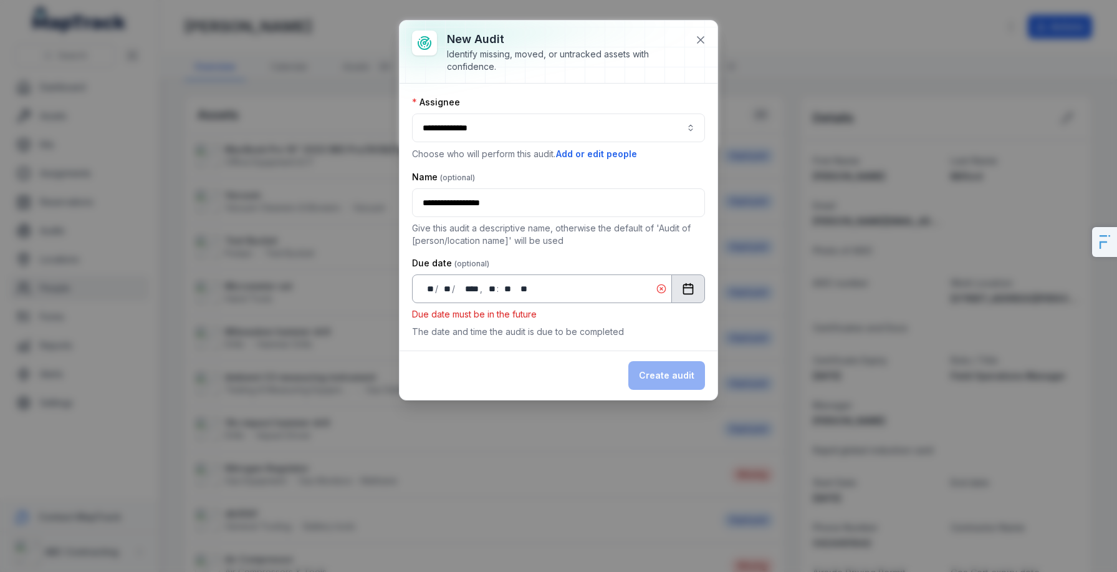
click at [689, 281] on button "Calendar" at bounding box center [688, 288] width 34 height 29
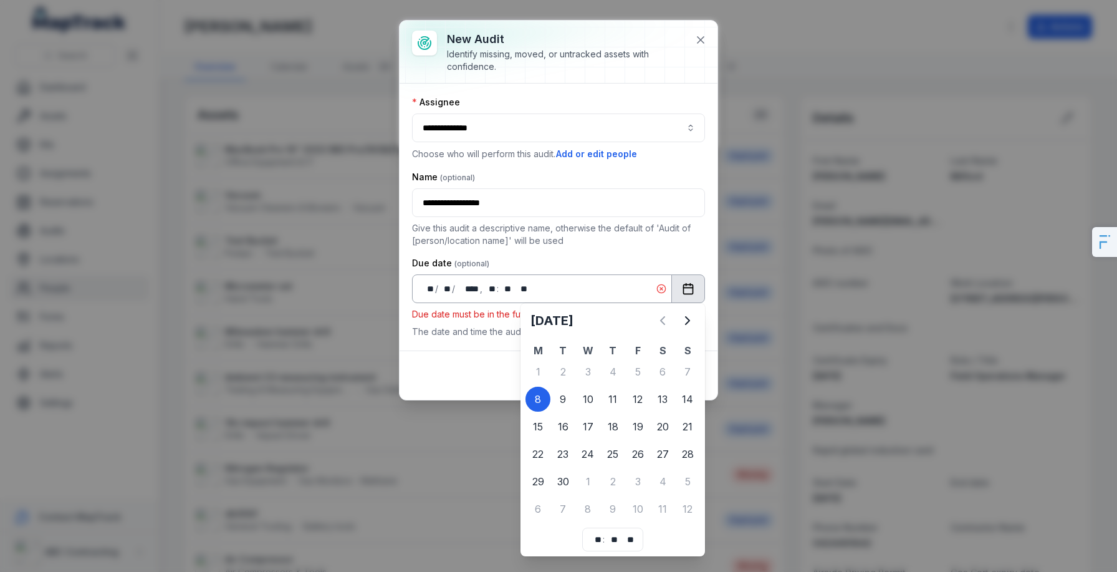
click at [551, 289] on div "** ** / ** ** / **** **** , ** ** : ** **   ** **" at bounding box center [542, 288] width 260 height 29
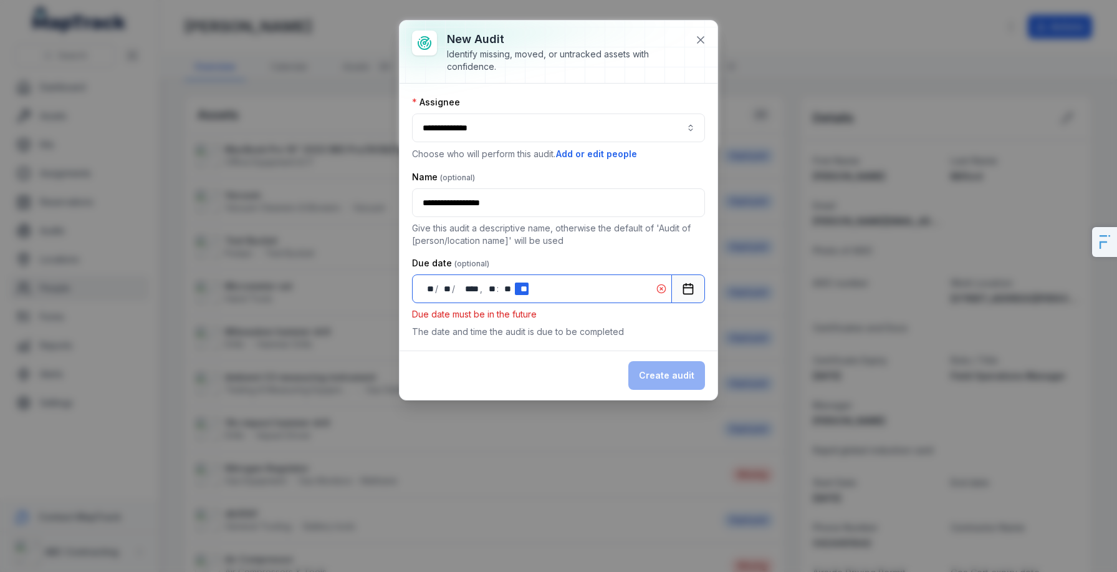
click at [522, 292] on div "** **" at bounding box center [522, 288] width 14 height 12
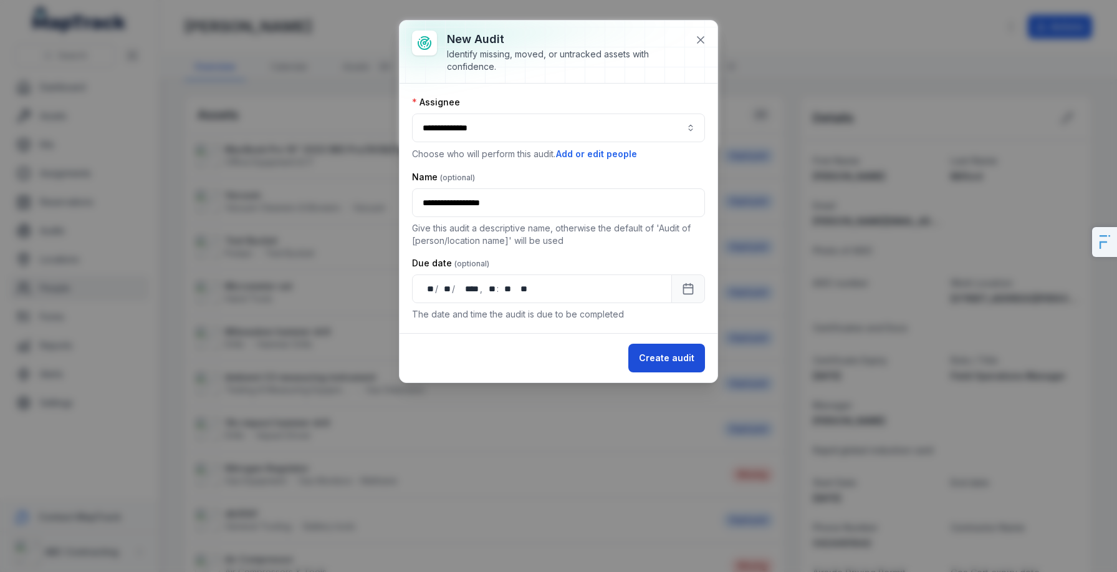
click at [658, 350] on button "Create audit" at bounding box center [666, 357] width 77 height 29
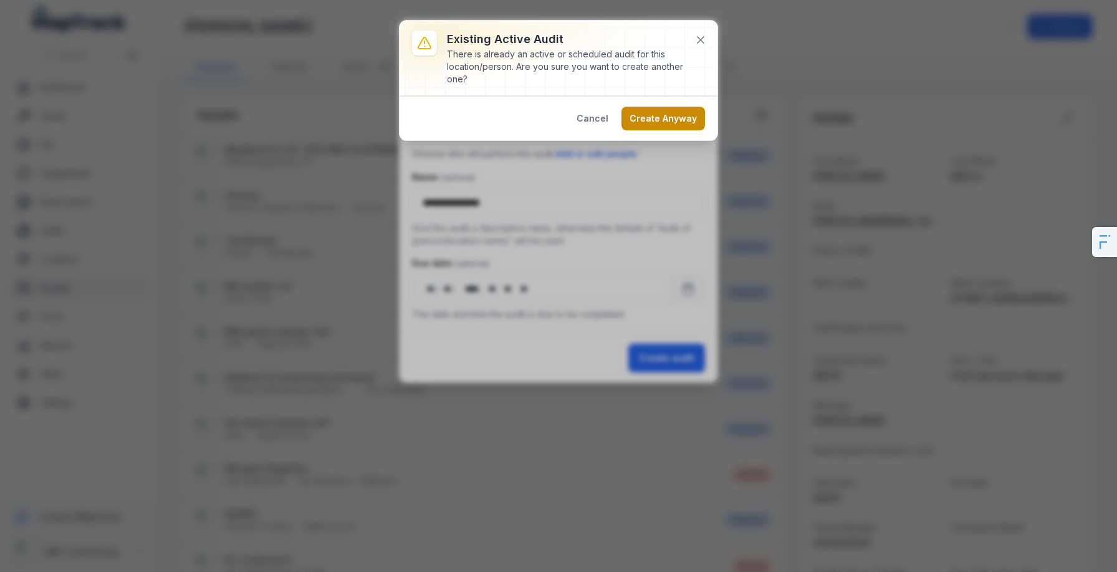
click at [673, 110] on button "Create Anyway" at bounding box center [664, 119] width 84 height 24
